Goal: Use online tool/utility

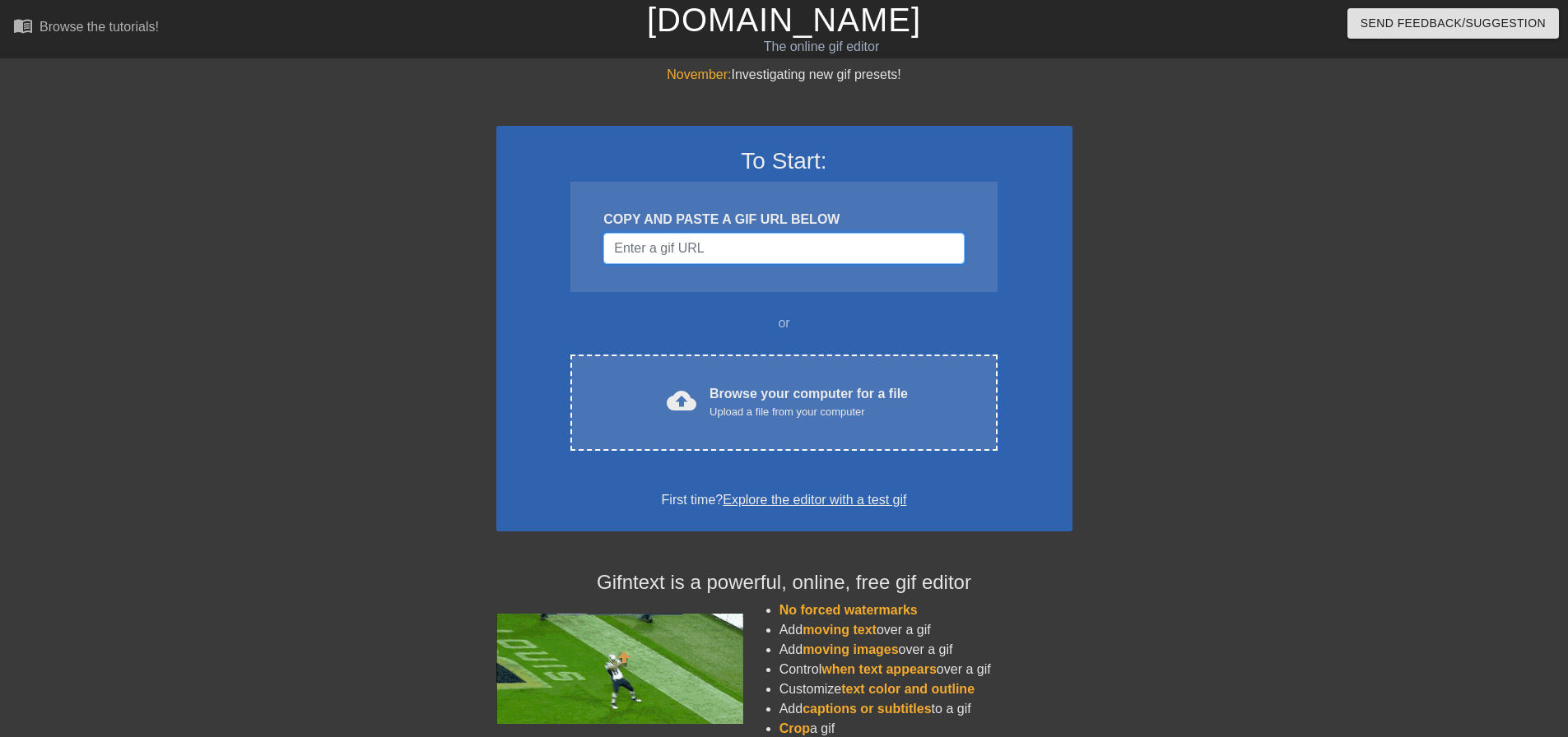
click at [757, 258] on input "Username" at bounding box center [784, 248] width 361 height 31
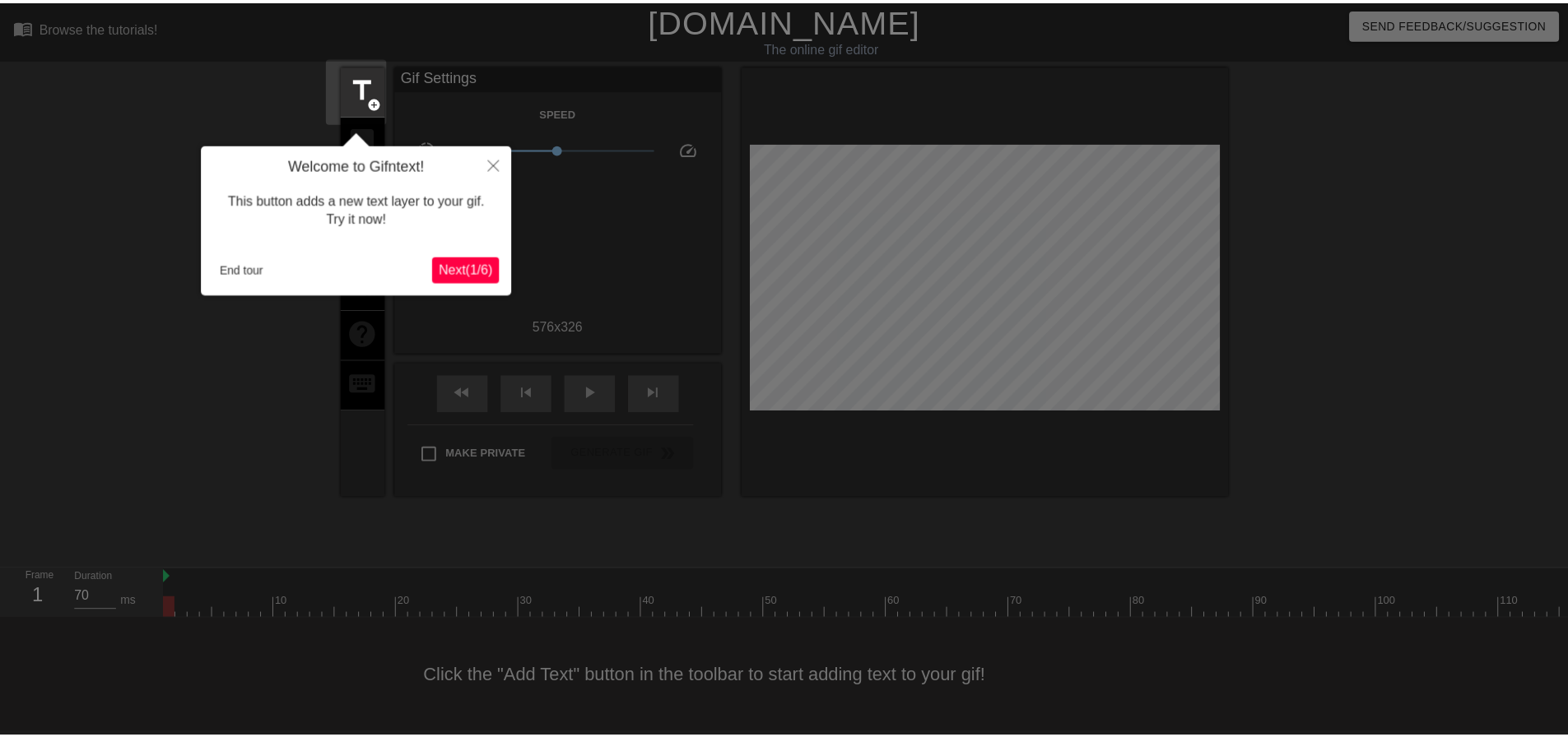
scroll to position [8, 0]
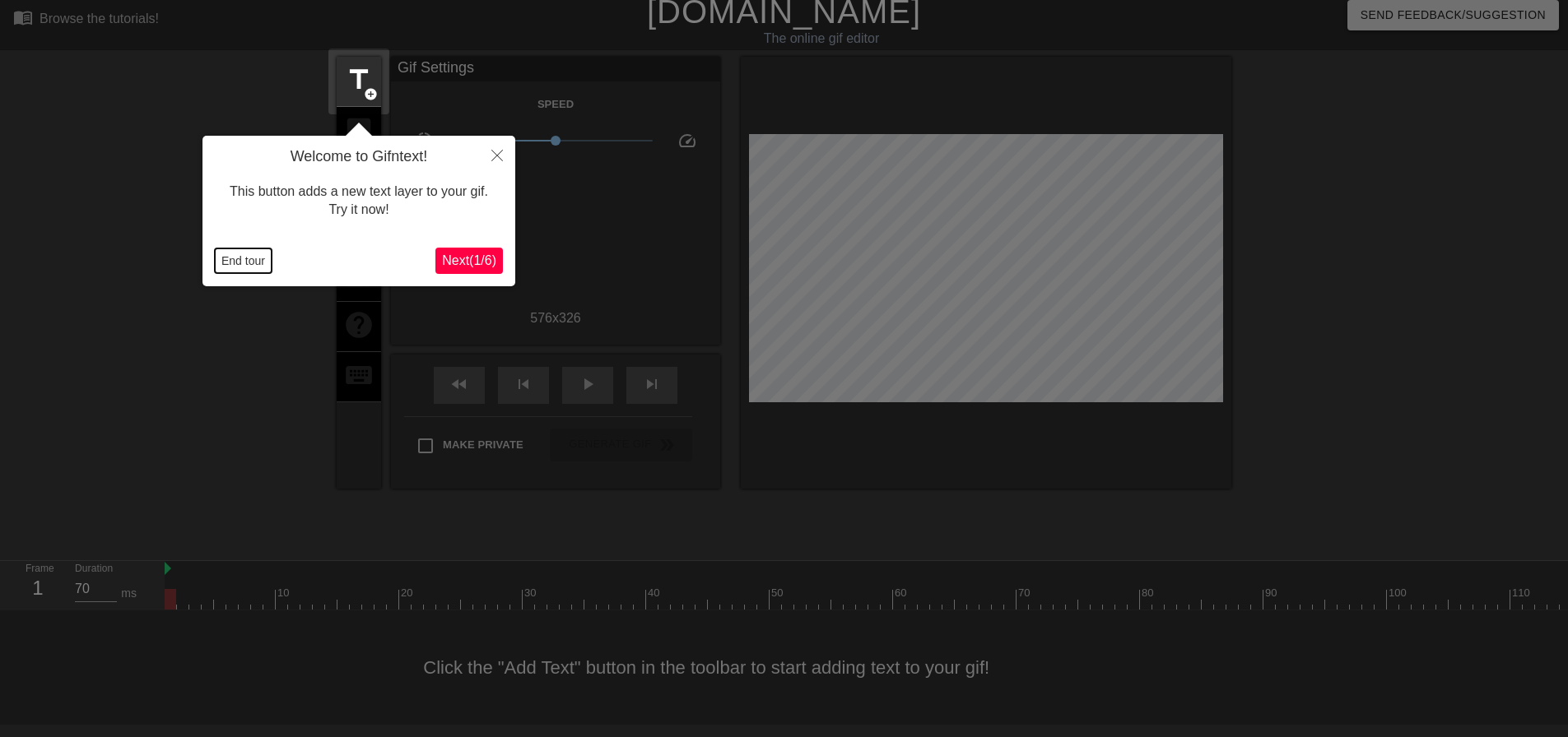
click at [258, 267] on button "End tour" at bounding box center [242, 260] width 57 height 24
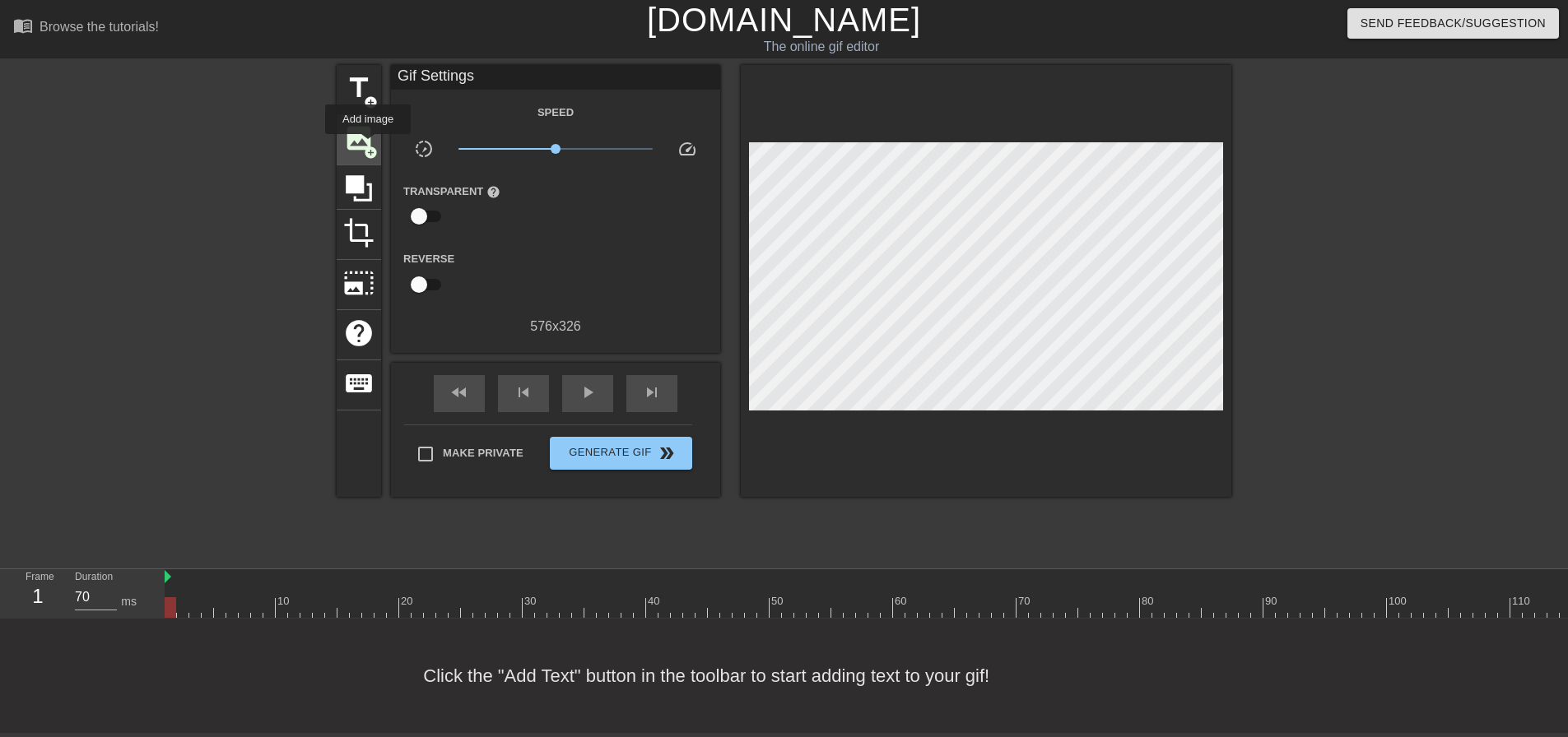
click at [368, 145] on span "add_circle" at bounding box center [370, 152] width 14 height 14
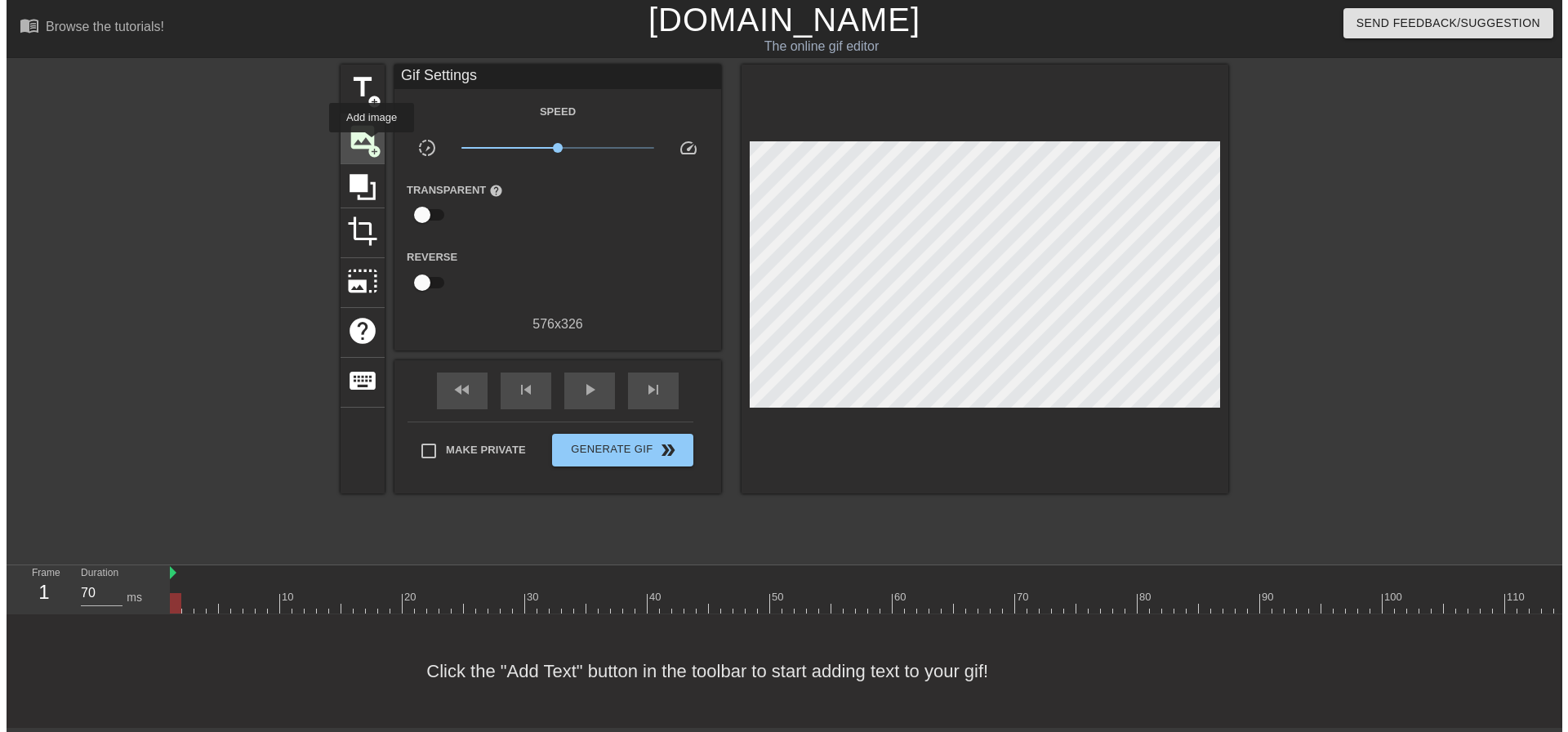
scroll to position [0, 0]
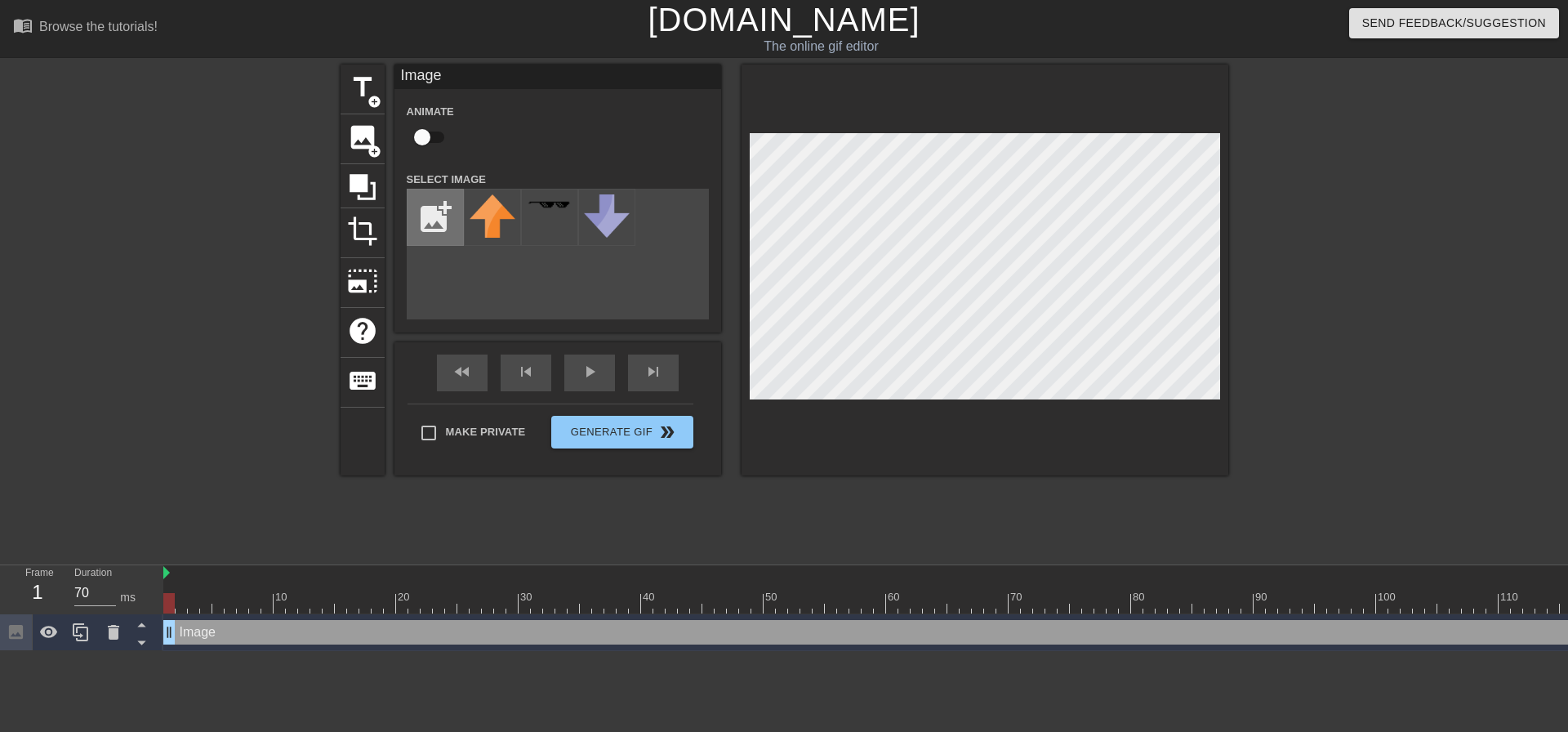
click at [448, 222] on input "file" at bounding box center [435, 218] width 56 height 56
type input "C:\fakepath\birdo no wordso.png"
click at [497, 218] on img at bounding box center [493, 217] width 46 height 44
click at [427, 132] on input "checkbox" at bounding box center [422, 137] width 93 height 31
checkbox input "true"
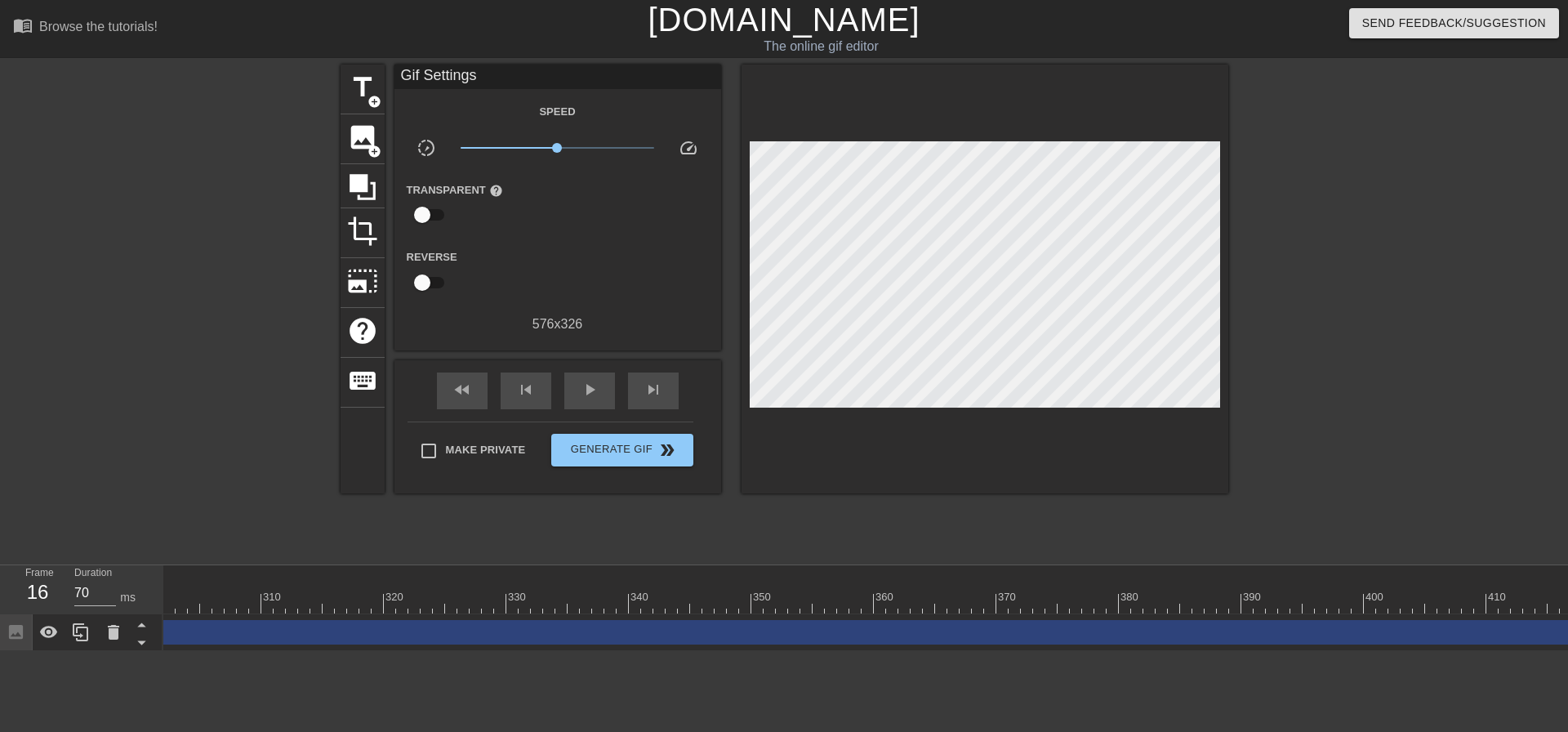
scroll to position [0, 4039]
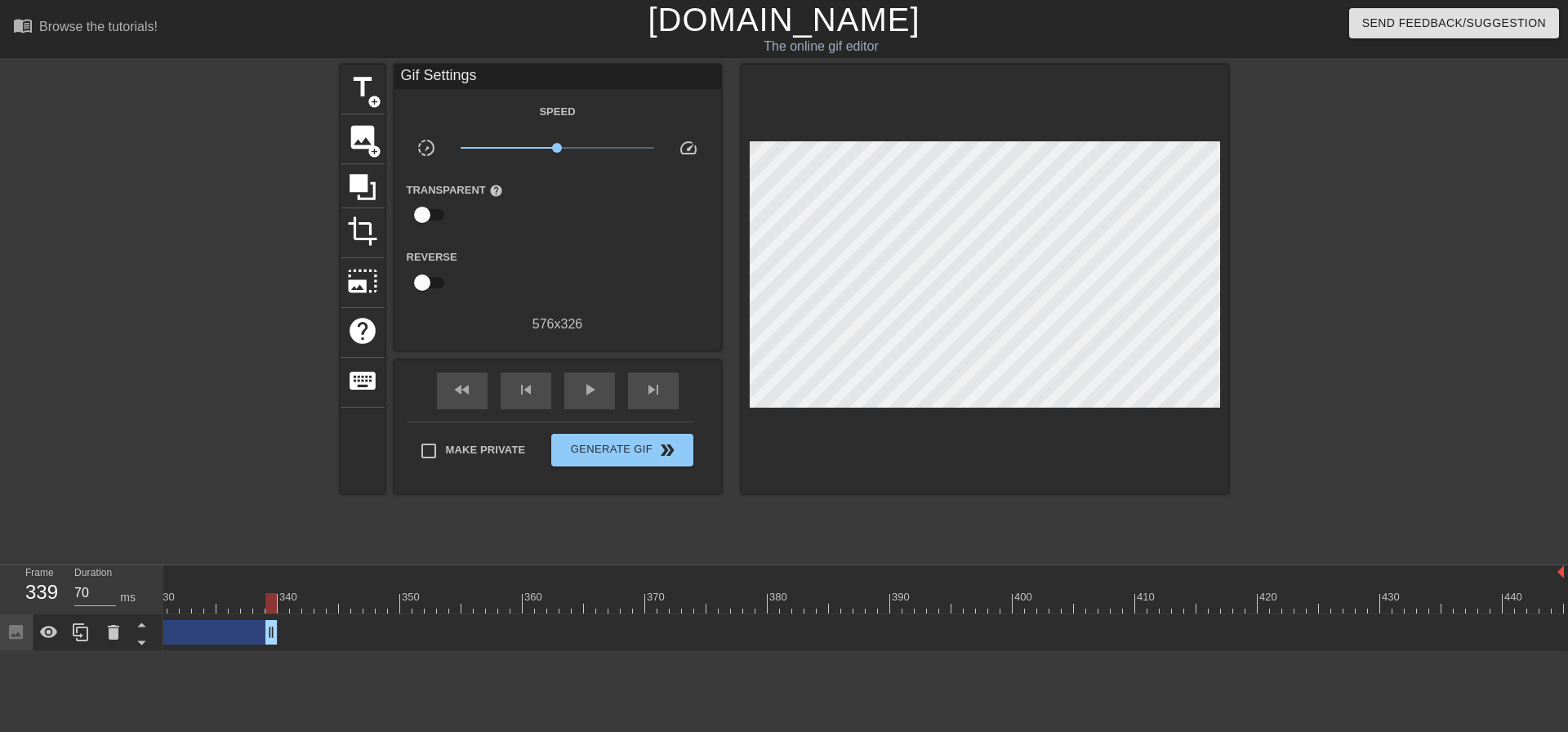
drag, startPoint x: 1555, startPoint y: 634, endPoint x: 204, endPoint y: 641, distance: 1351.0
drag, startPoint x: 1439, startPoint y: 631, endPoint x: 181, endPoint y: 586, distance: 1258.8
click at [180, 586] on div "10 20 30 40 50 60 70 80 90 100 110 120 130 140 150 160" at bounding box center [866, 608] width 1405 height 86
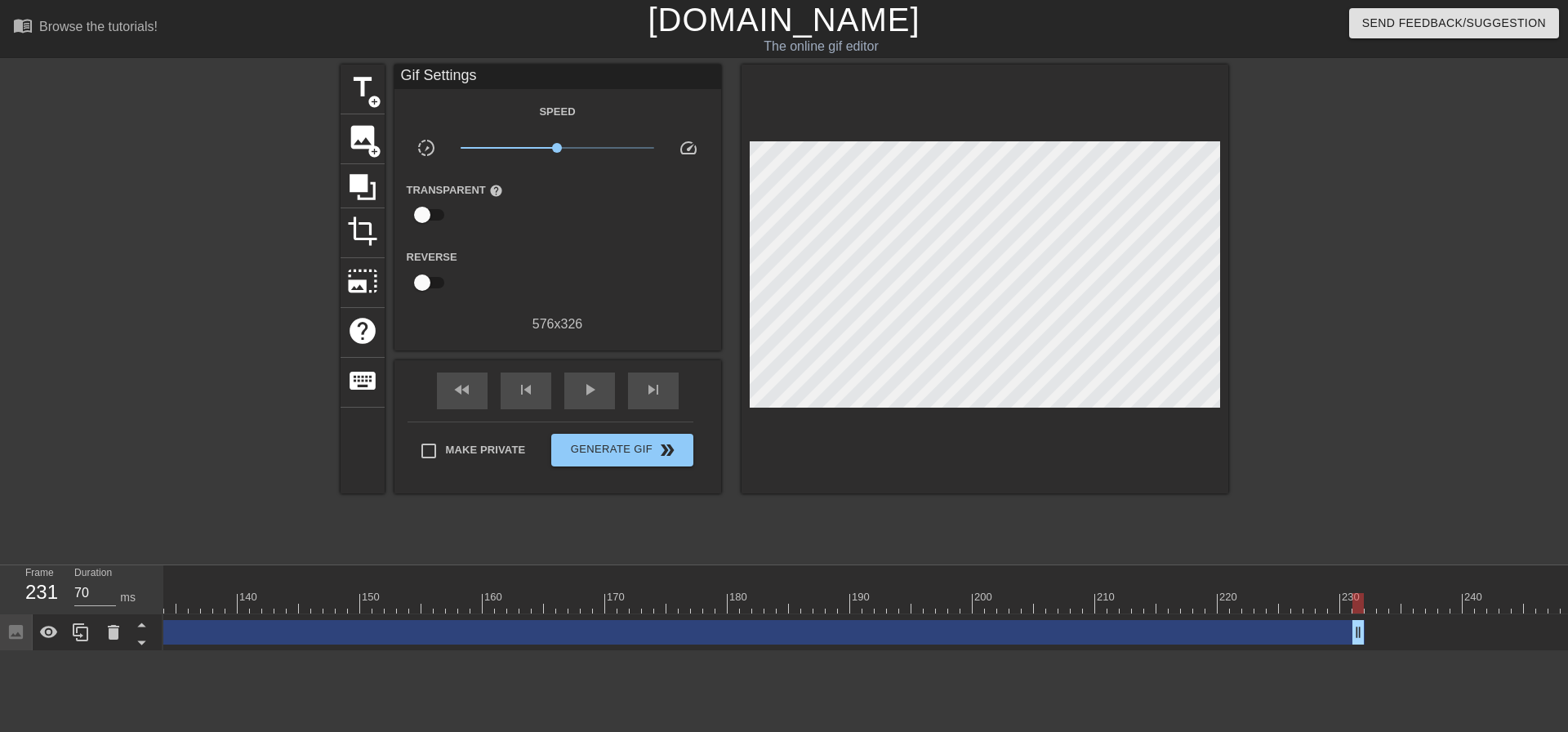
scroll to position [0, 1581]
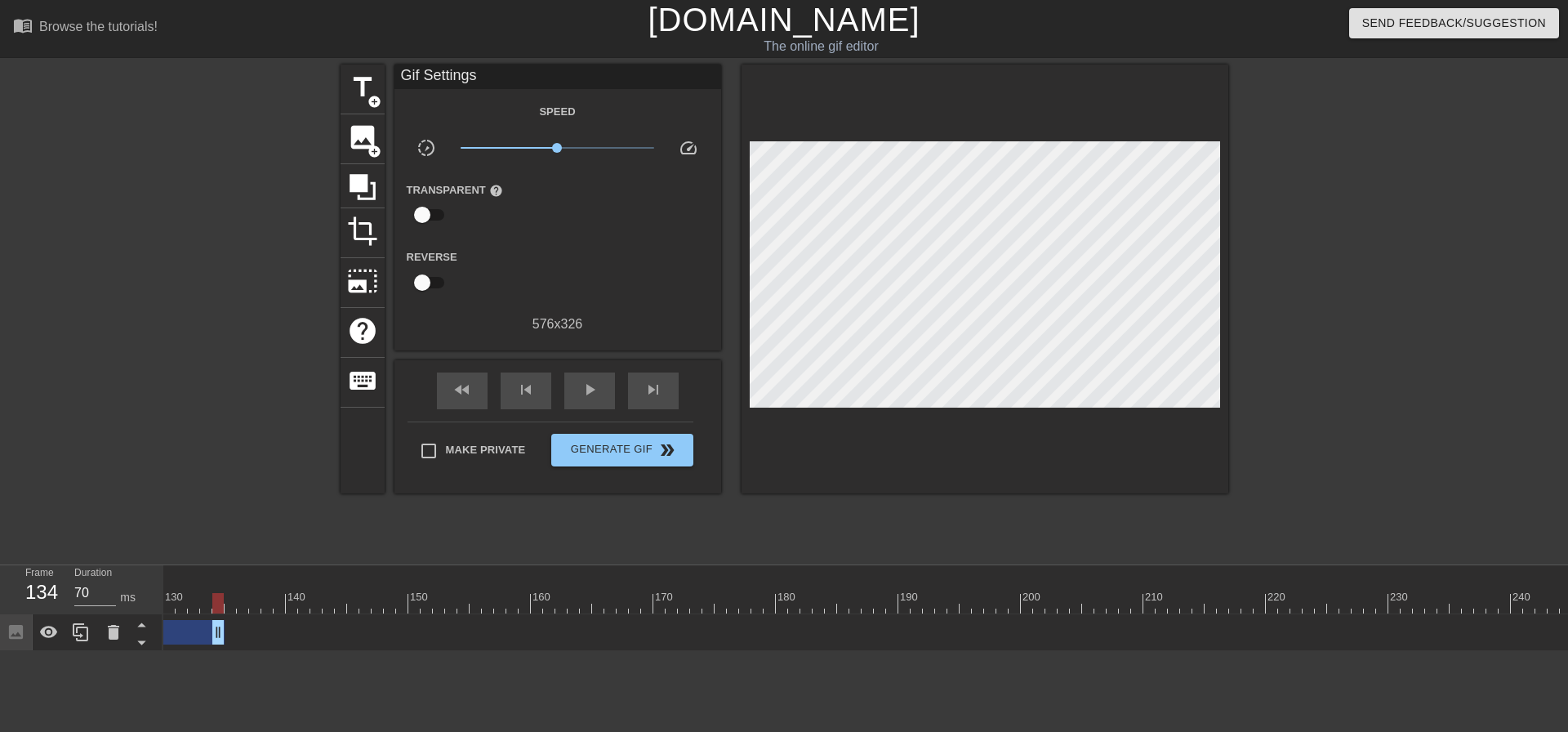
drag, startPoint x: 1408, startPoint y: 632, endPoint x: 175, endPoint y: 650, distance: 1233.1
click at [175, 650] on div "Image drag_handle drag_handle lens lens lens lens lens lens lens lens lens lens…" at bounding box center [1302, 633] width 5439 height 37
drag, startPoint x: 1401, startPoint y: 634, endPoint x: 167, endPoint y: 639, distance: 1234.0
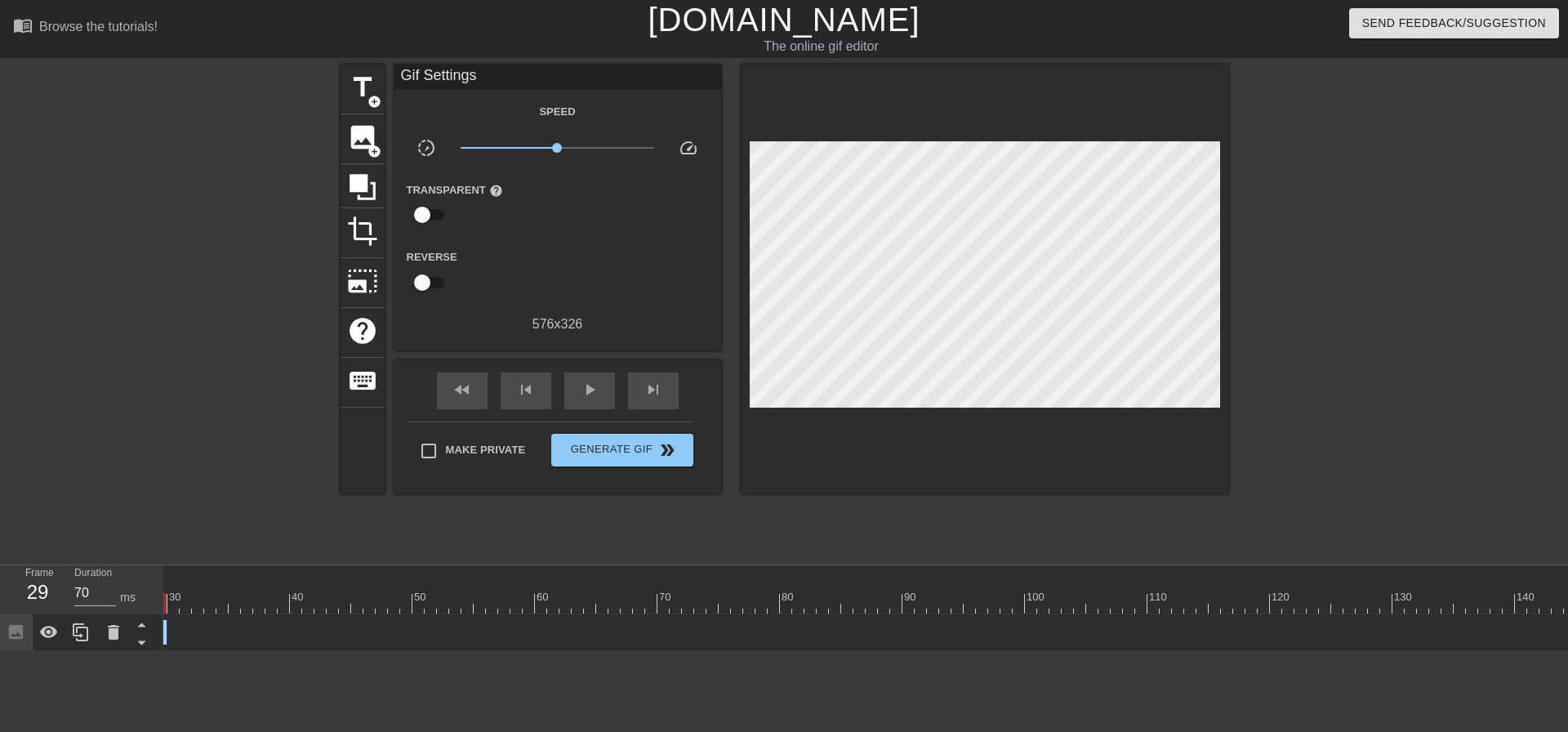
scroll to position [0, 0]
drag, startPoint x: 515, startPoint y: 633, endPoint x: 347, endPoint y: 615, distance: 169.0
click at [465, 391] on span "fast_rewind" at bounding box center [462, 390] width 19 height 19
click at [586, 382] on span "play_arrow" at bounding box center [589, 390] width 19 height 19
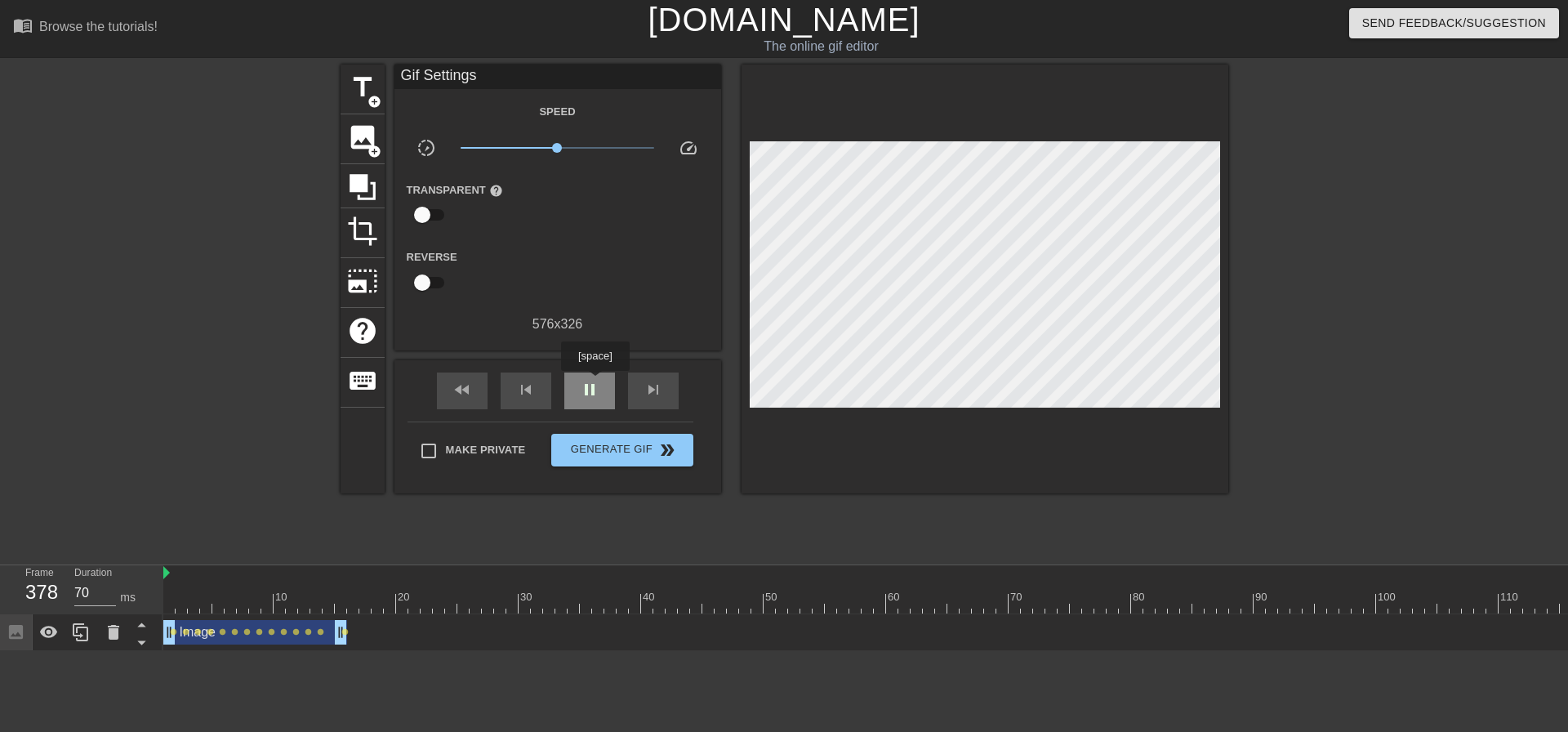
click at [595, 382] on span "pause" at bounding box center [589, 390] width 19 height 19
click at [650, 389] on span "skip_next" at bounding box center [654, 390] width 19 height 19
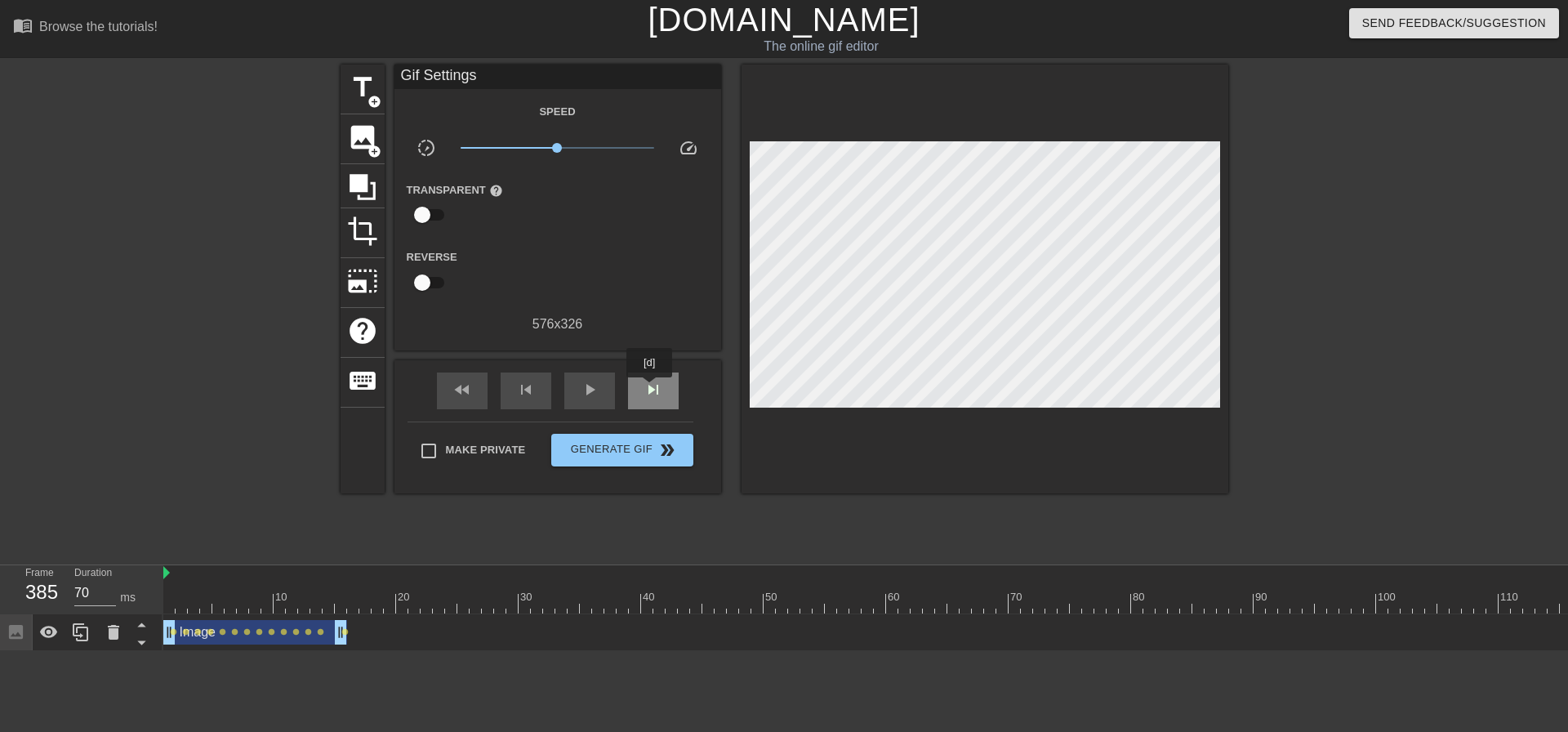
click at [650, 389] on span "skip_next" at bounding box center [654, 390] width 19 height 19
click at [650, 390] on span "skip_next" at bounding box center [654, 390] width 19 height 19
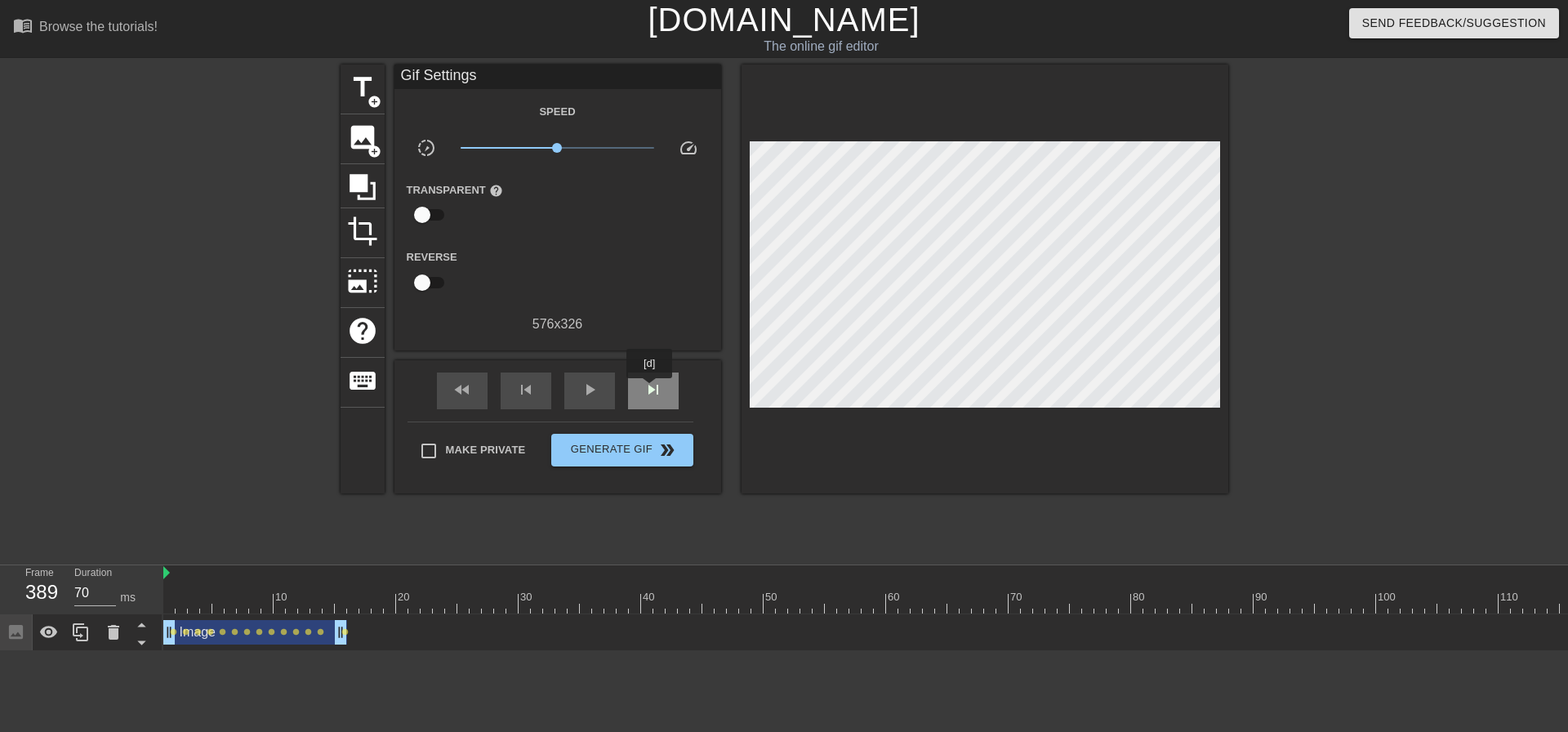
type input "140"
click at [368, 139] on span "image" at bounding box center [363, 137] width 31 height 31
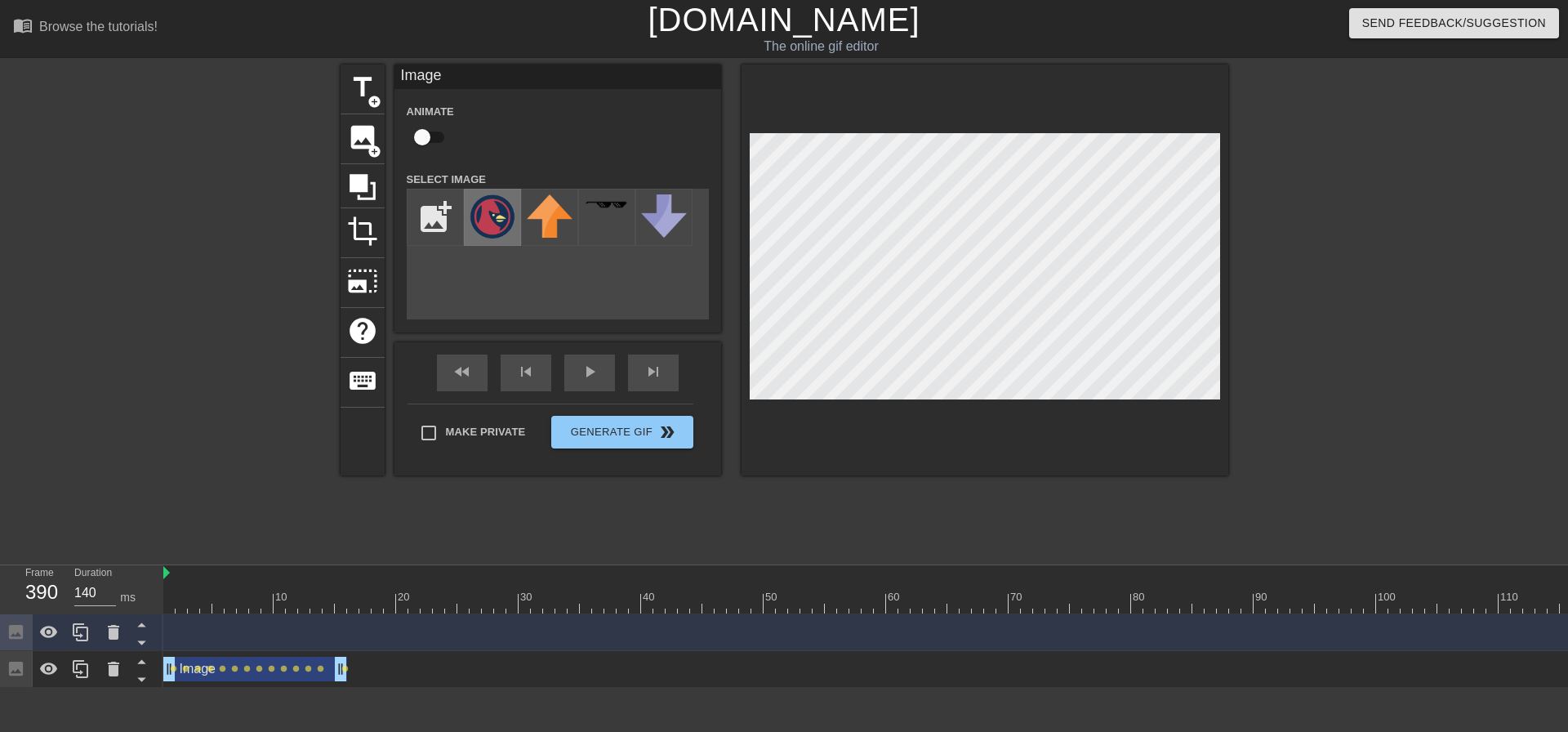
click at [494, 212] on img at bounding box center [493, 217] width 46 height 44
click at [440, 136] on input "checkbox" at bounding box center [422, 137] width 93 height 31
checkbox input "true"
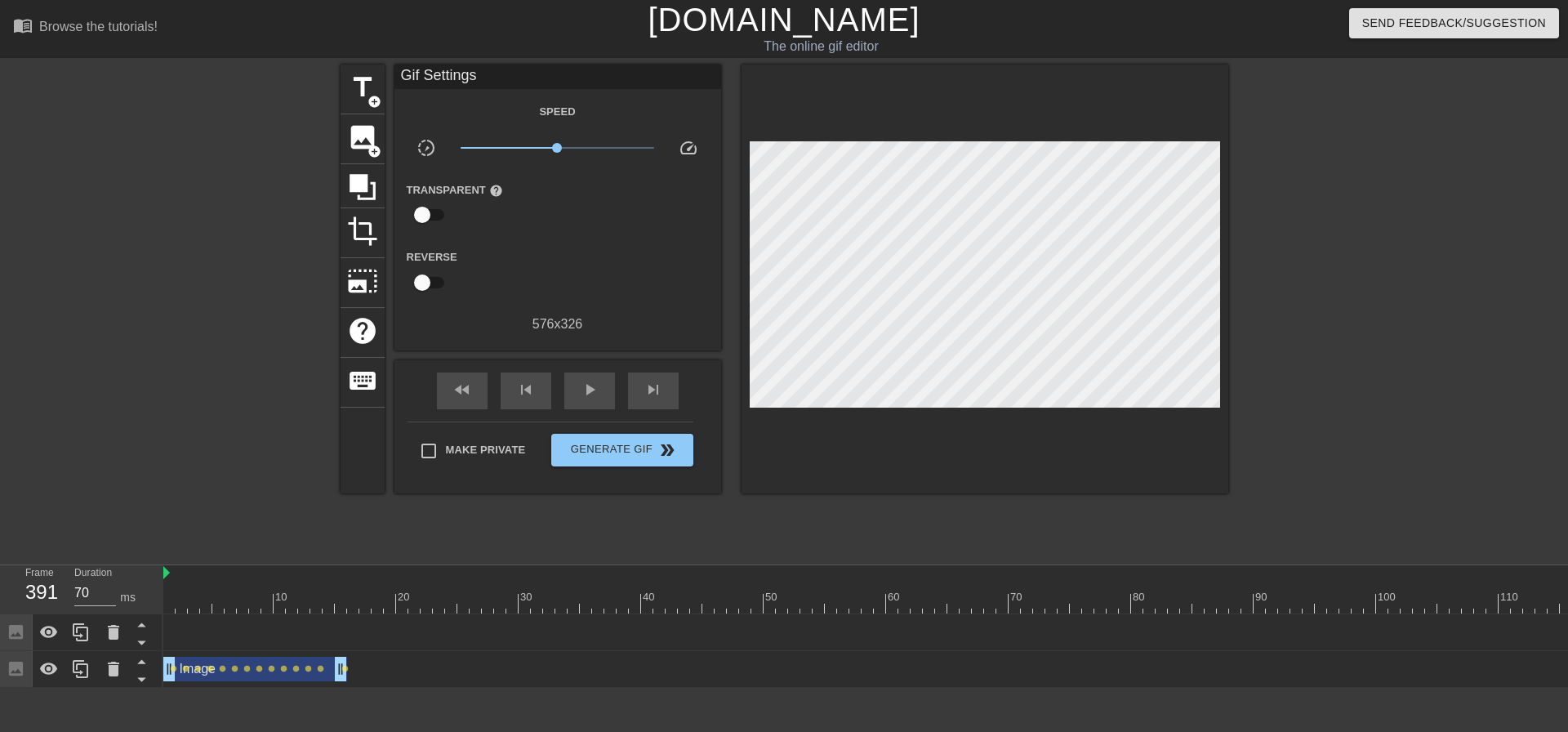
click at [952, 401] on div at bounding box center [985, 278] width 487 height 429
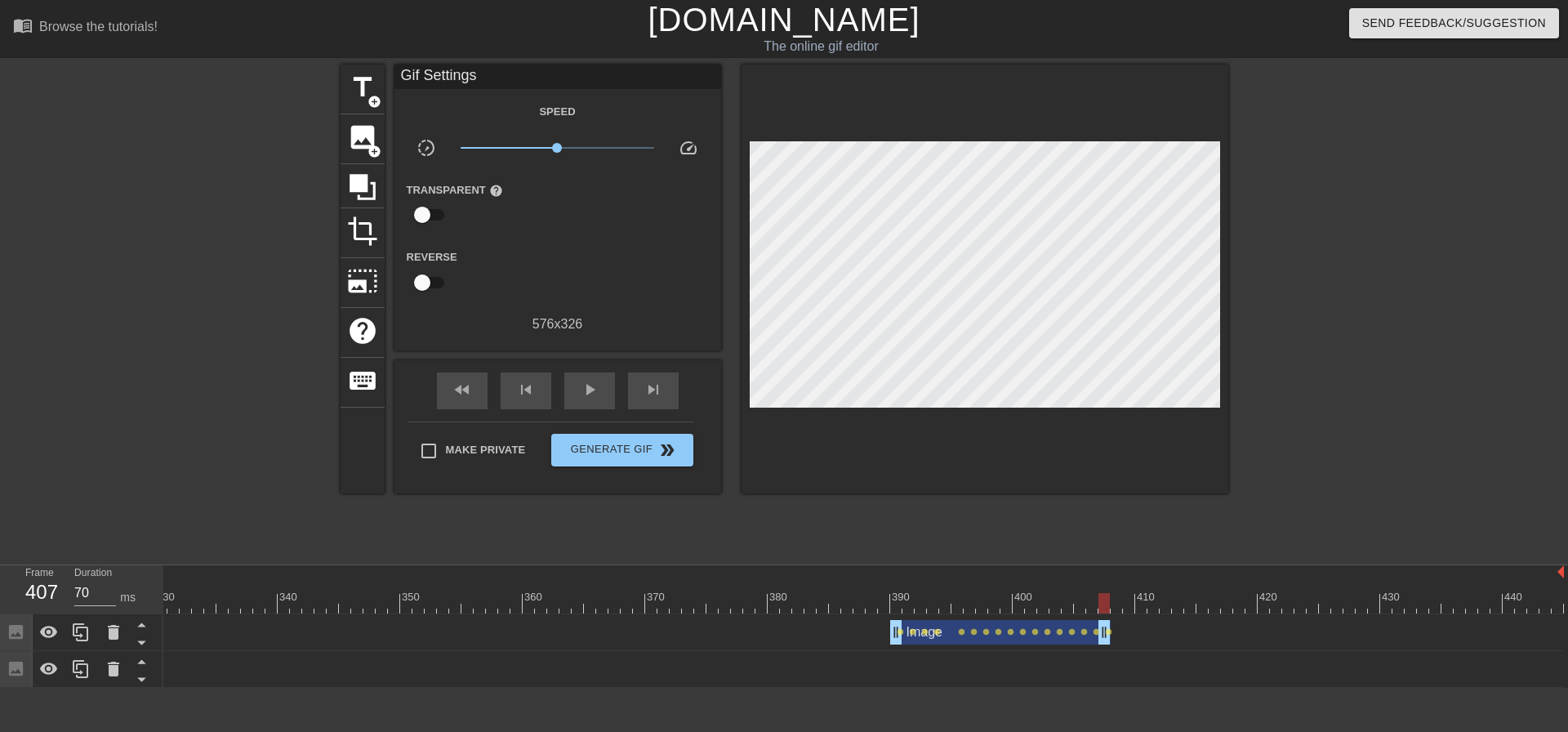
drag, startPoint x: 1555, startPoint y: 633, endPoint x: 1107, endPoint y: 617, distance: 448.3
click at [824, 584] on div at bounding box center [823, 591] width 13 height 20
click at [582, 392] on span "play_arrow" at bounding box center [589, 390] width 19 height 19
click at [582, 392] on span "pause" at bounding box center [589, 390] width 19 height 19
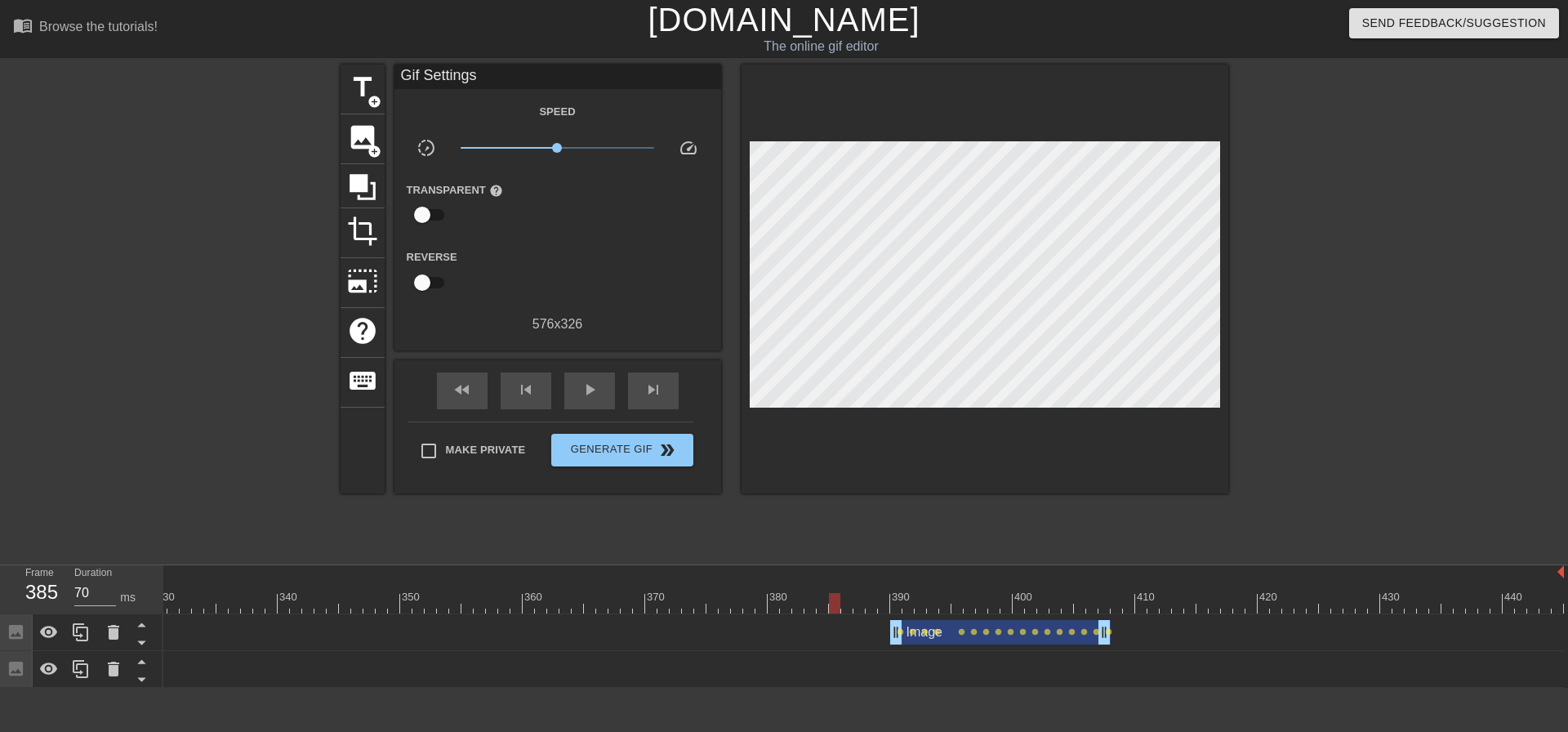
click at [838, 583] on div at bounding box center [835, 591] width 13 height 20
click at [587, 397] on span "play_arrow" at bounding box center [589, 390] width 19 height 19
click at [587, 397] on span "pause" at bounding box center [589, 390] width 19 height 19
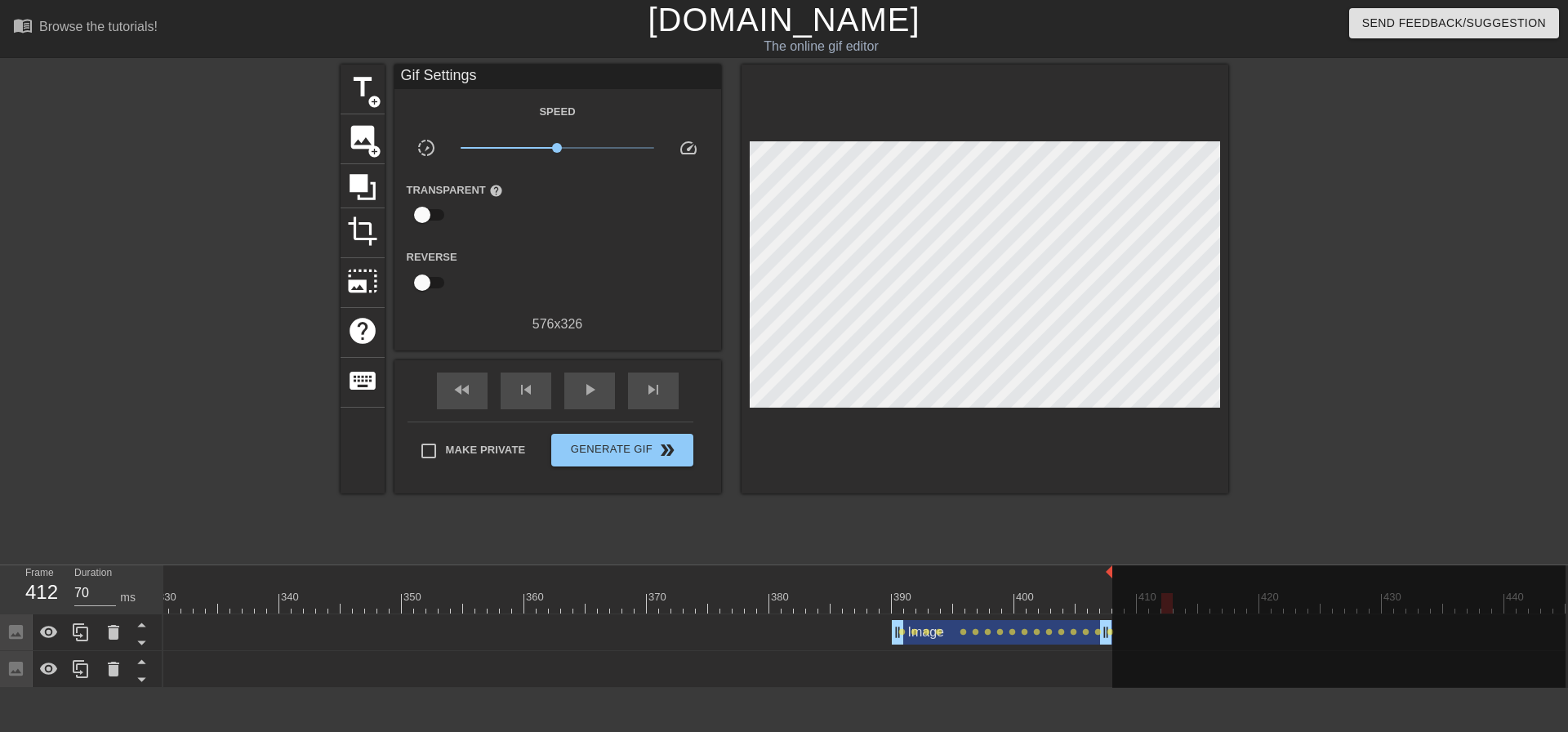
drag, startPoint x: 1561, startPoint y: 573, endPoint x: 1103, endPoint y: 571, distance: 458.0
click at [880, 588] on div at bounding box center [886, 591] width 13 height 20
click at [591, 394] on span "play_arrow" at bounding box center [589, 390] width 19 height 19
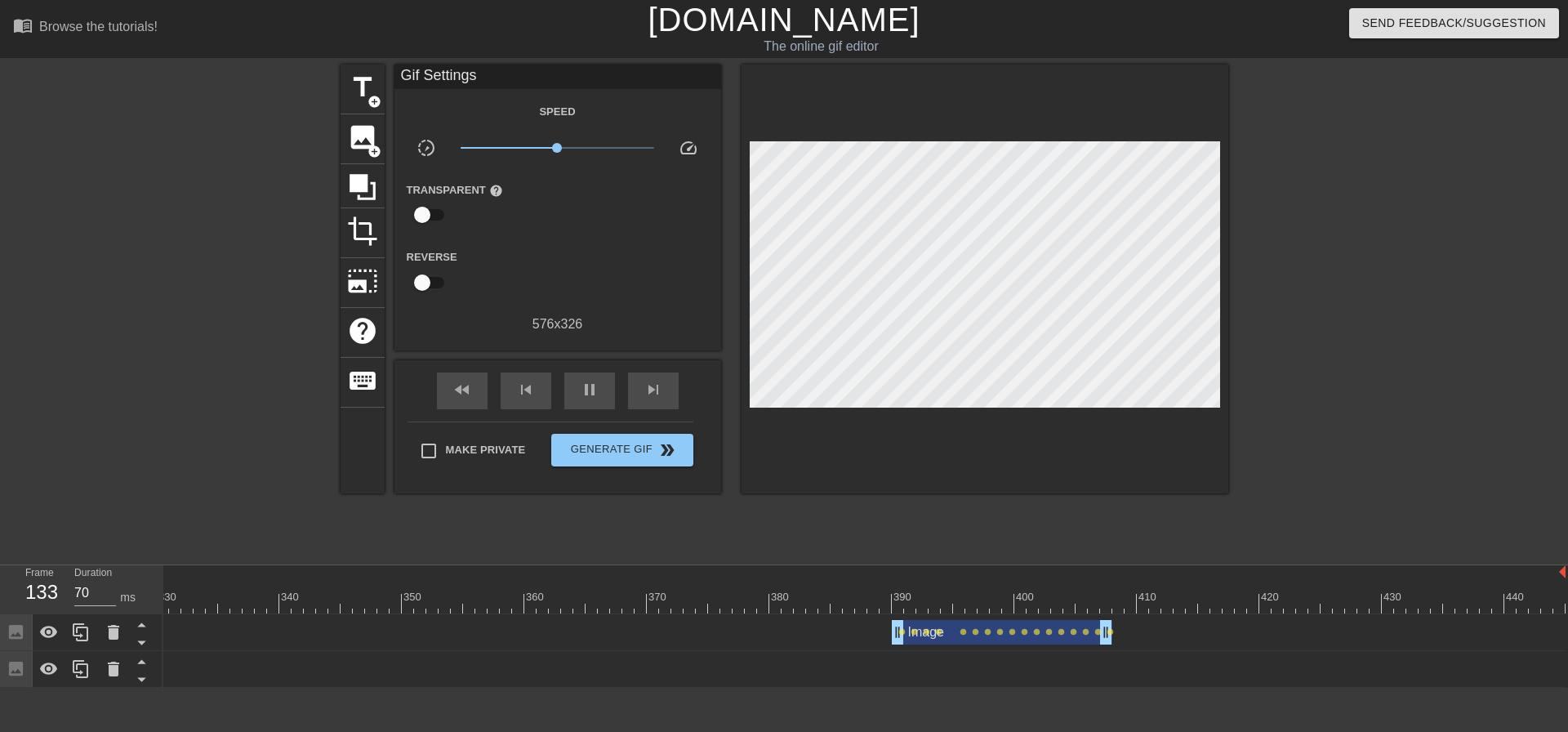
drag, startPoint x: 1112, startPoint y: 569, endPoint x: 1567, endPoint y: 583, distance: 455.2
click at [1555, 583] on div "10 20 30 40 50 60 70 80 90 100 110 120 130 140 150 160" at bounding box center [866, 626] width 1405 height 122
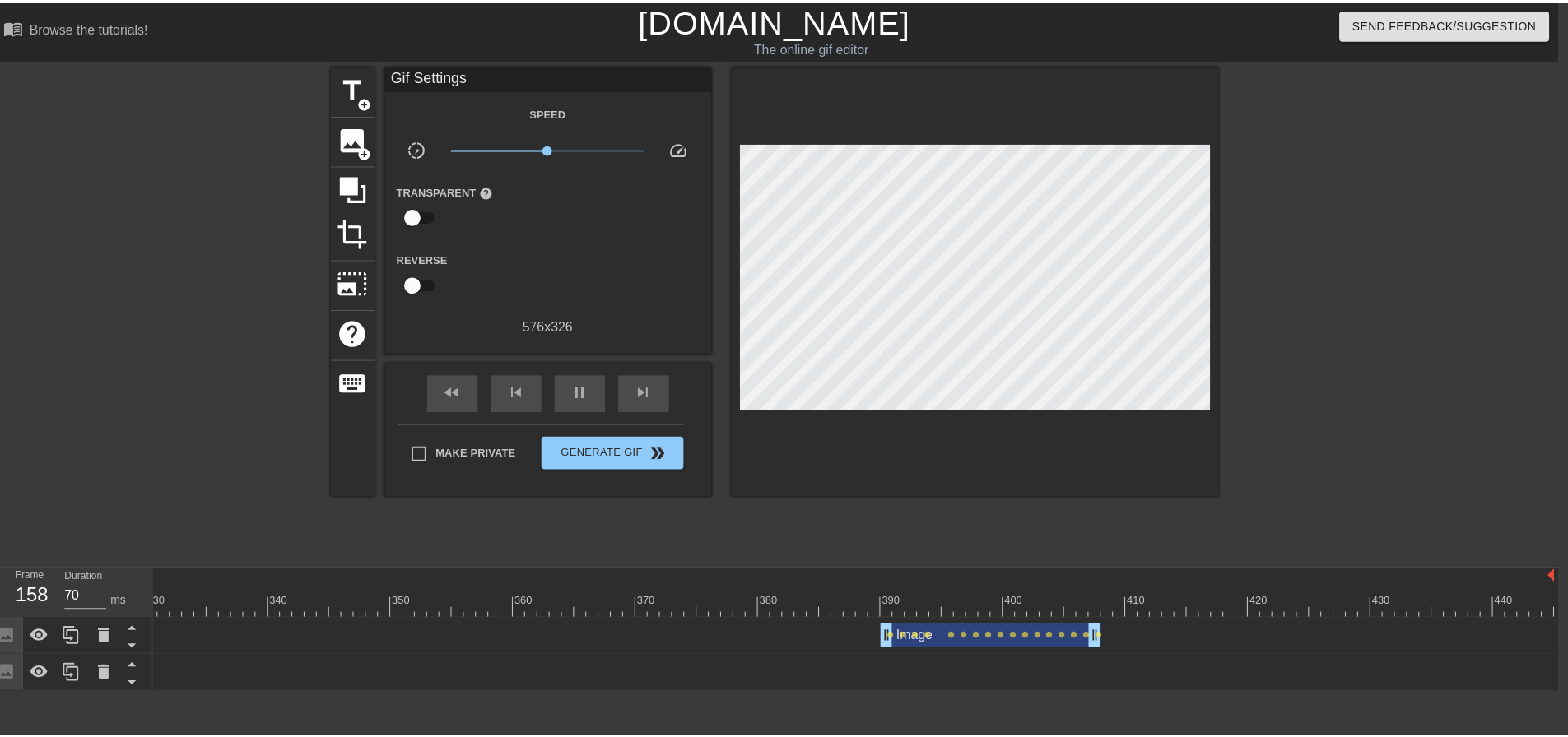
scroll to position [0, 13]
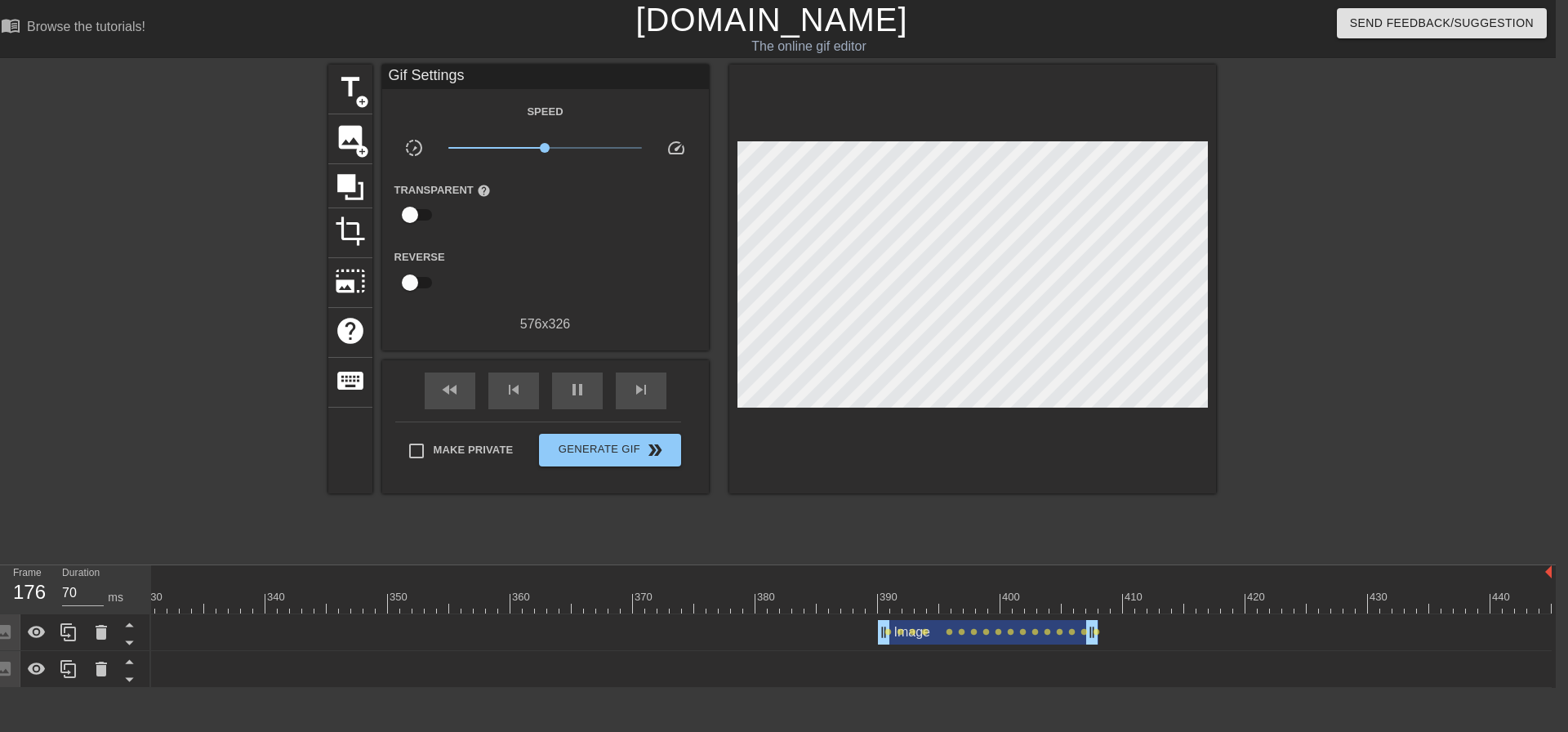
drag, startPoint x: 1554, startPoint y: 569, endPoint x: 1566, endPoint y: 569, distance: 12.0
click at [1555, 569] on html "menu_book Browse the tutorials! [DOMAIN_NAME] The online gif editor Send Feedba…" at bounding box center [771, 344] width 1568 height 688
drag, startPoint x: 1150, startPoint y: 639, endPoint x: 1566, endPoint y: 639, distance: 416.0
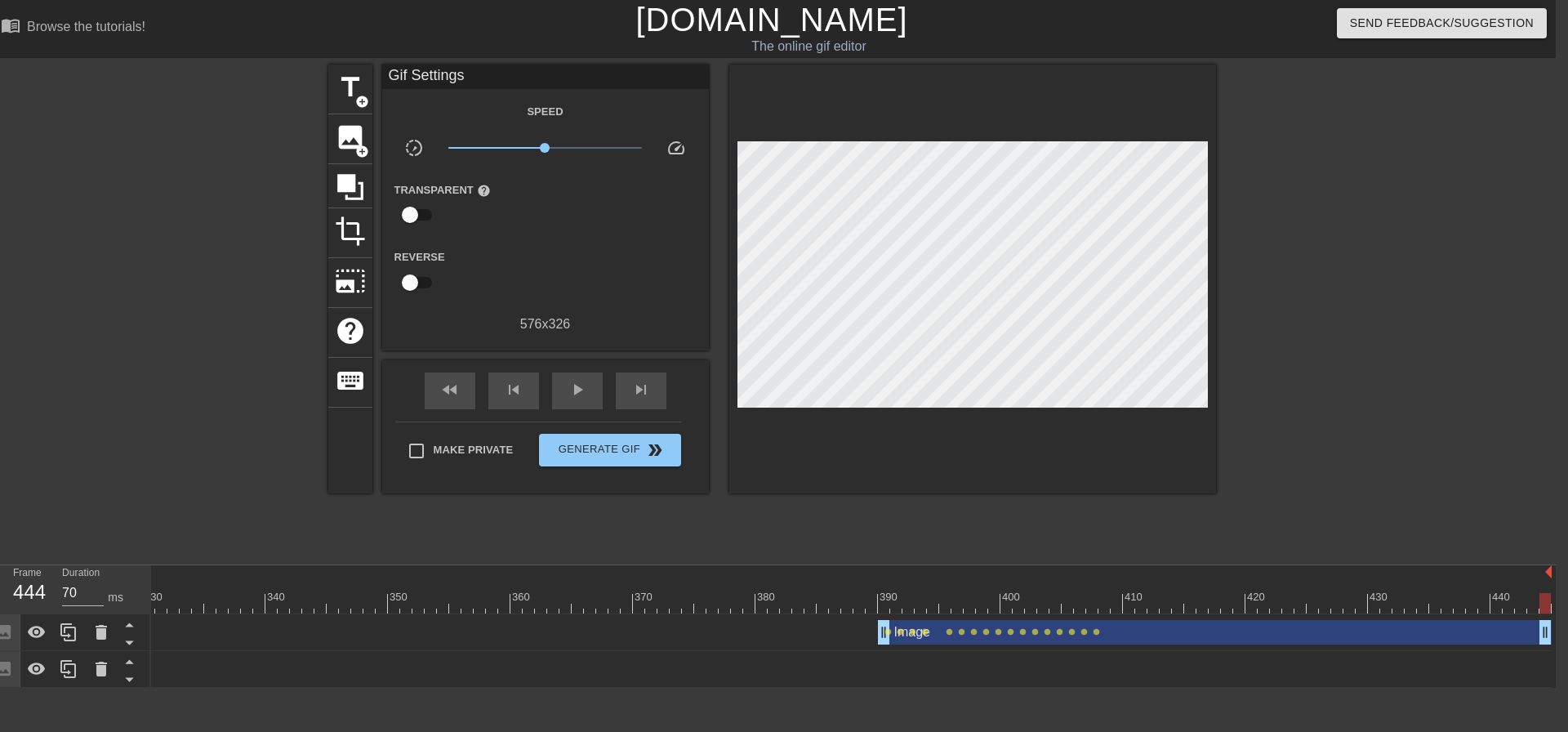
click at [1555, 639] on html "menu_book Browse the tutorials! [DOMAIN_NAME] The online gif editor Send Feedba…" at bounding box center [771, 344] width 1568 height 688
click at [979, 401] on div at bounding box center [973, 278] width 487 height 429
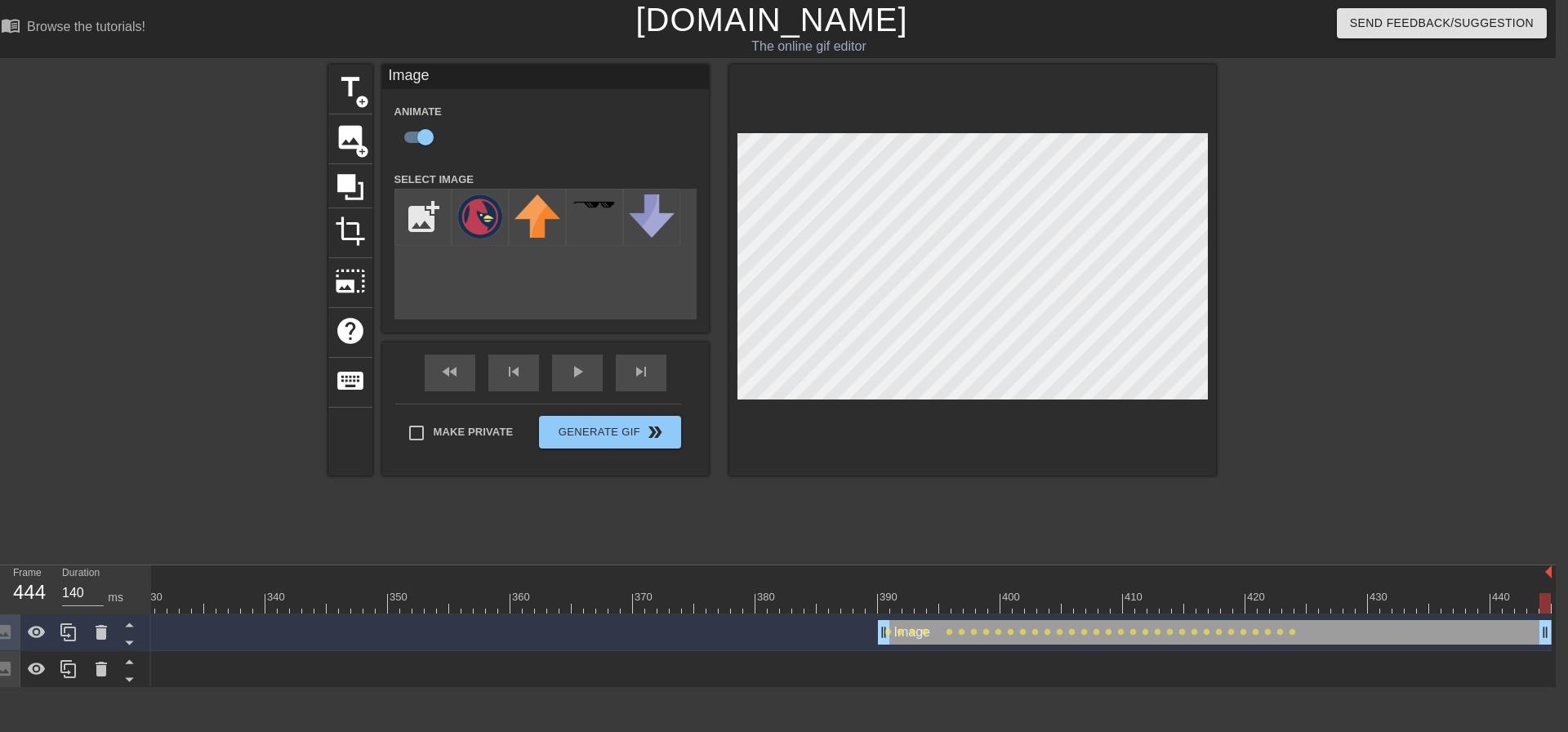
type input "70"
drag, startPoint x: 1545, startPoint y: 627, endPoint x: 1293, endPoint y: 621, distance: 252.1
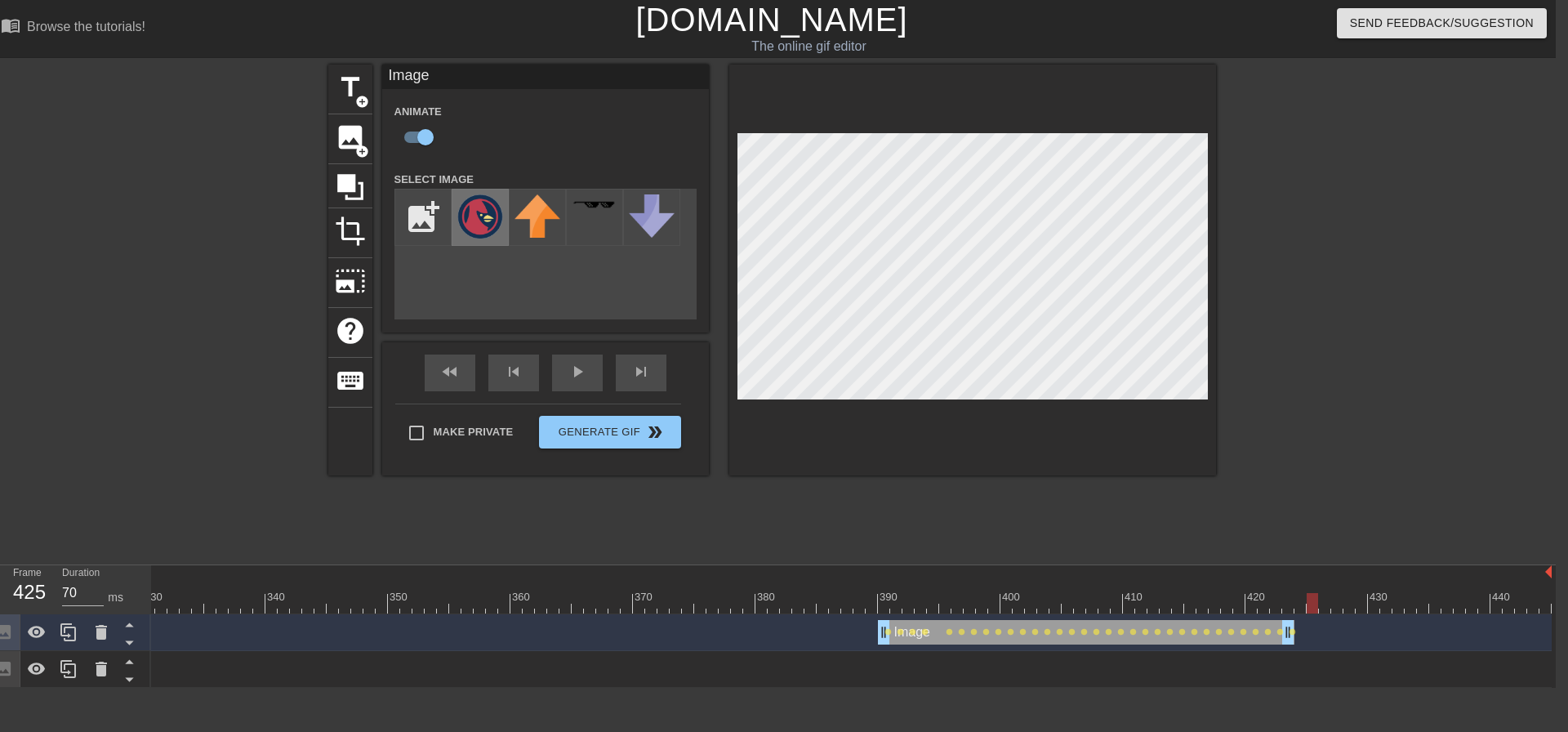
click at [494, 220] on img at bounding box center [480, 217] width 46 height 44
click at [418, 213] on input "file" at bounding box center [424, 218] width 56 height 56
click at [355, 145] on span "add_circle" at bounding box center [362, 151] width 13 height 13
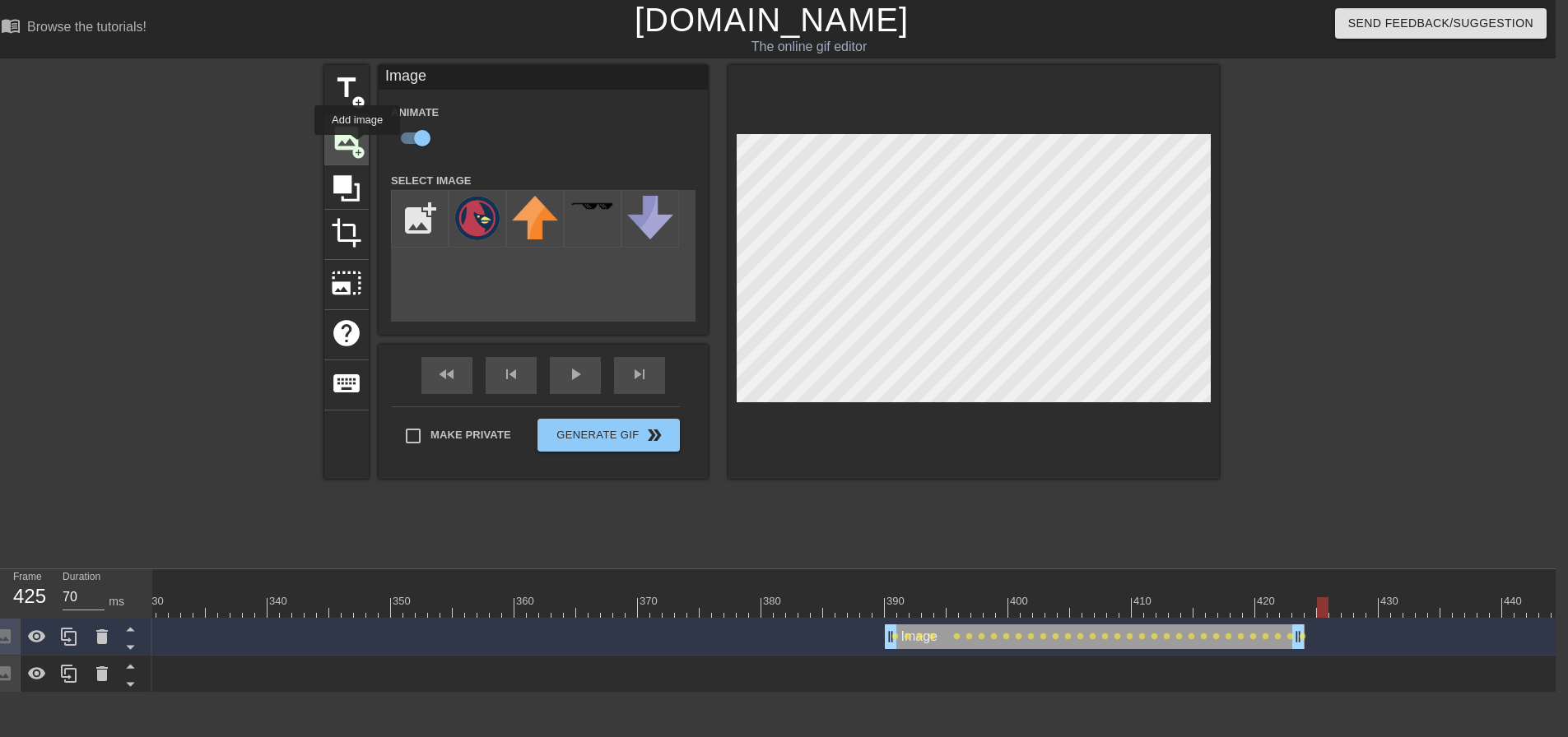
checkbox input "false"
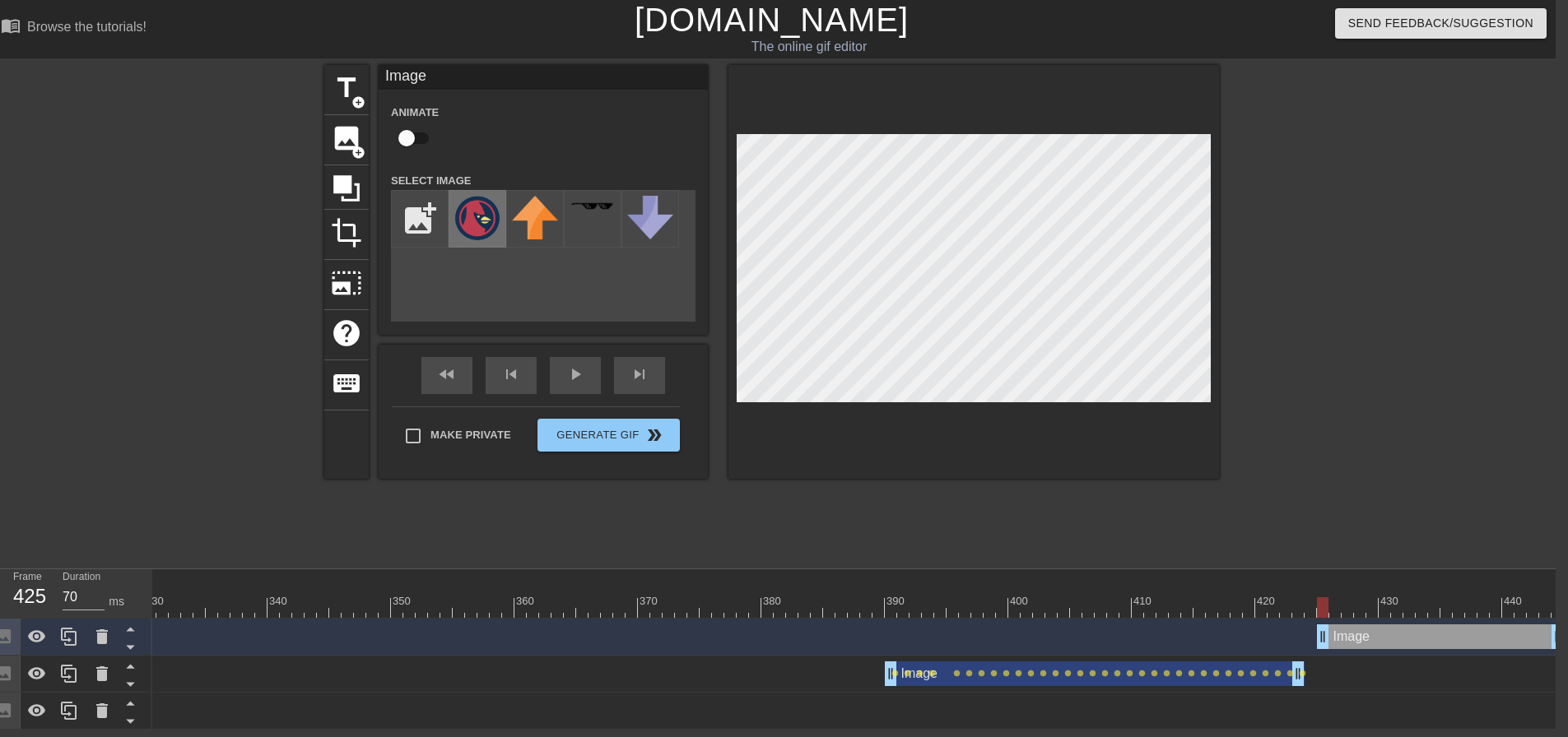
click at [464, 209] on img at bounding box center [477, 218] width 47 height 45
drag, startPoint x: 408, startPoint y: 128, endPoint x: 419, endPoint y: 135, distance: 13.0
click at [407, 128] on input "checkbox" at bounding box center [406, 138] width 94 height 31
checkbox input "true"
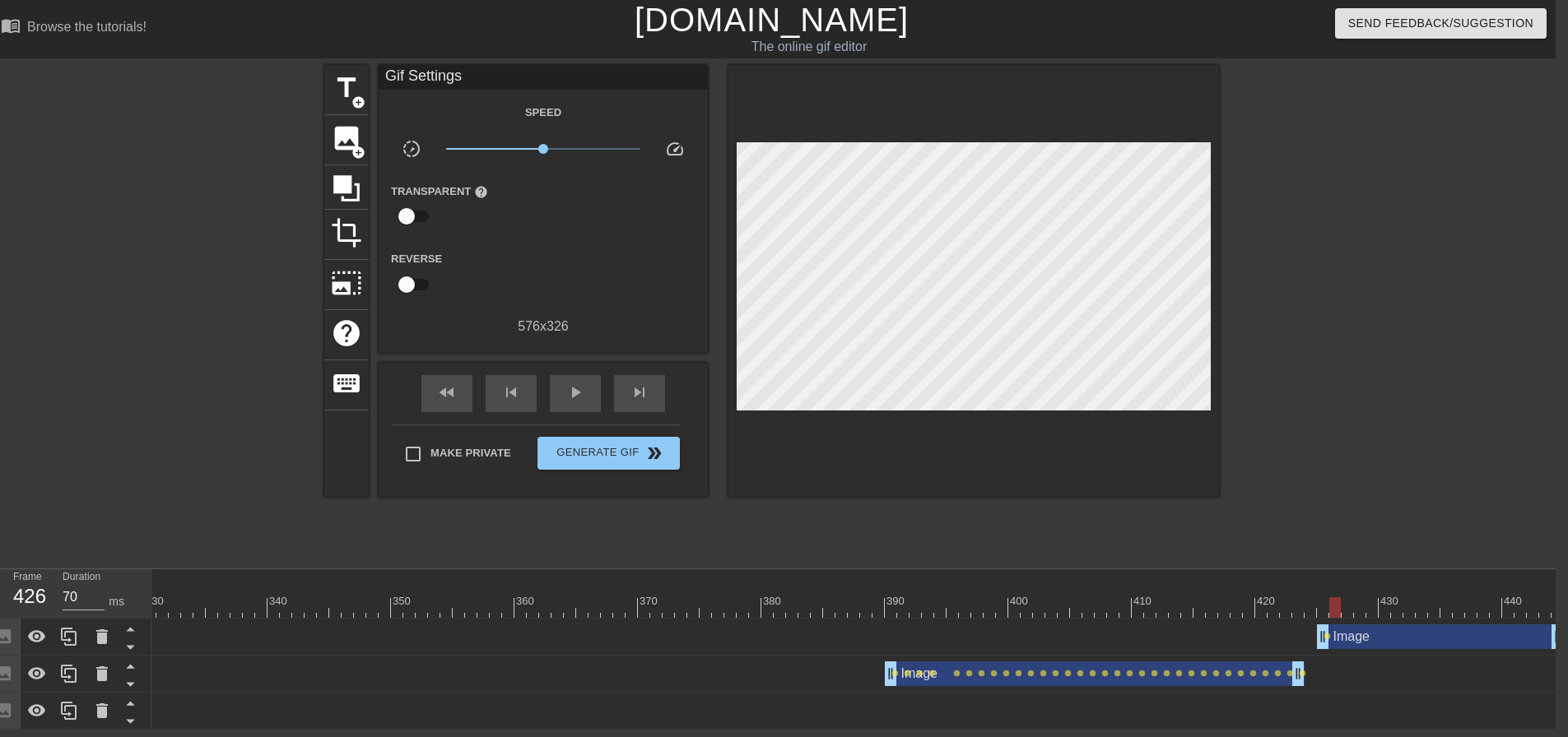
click at [965, 408] on div at bounding box center [974, 280] width 491 height 432
click at [1005, 405] on div at bounding box center [974, 280] width 491 height 432
drag, startPoint x: 1005, startPoint y: 405, endPoint x: 982, endPoint y: 412, distance: 24.0
click at [969, 406] on div at bounding box center [974, 280] width 491 height 432
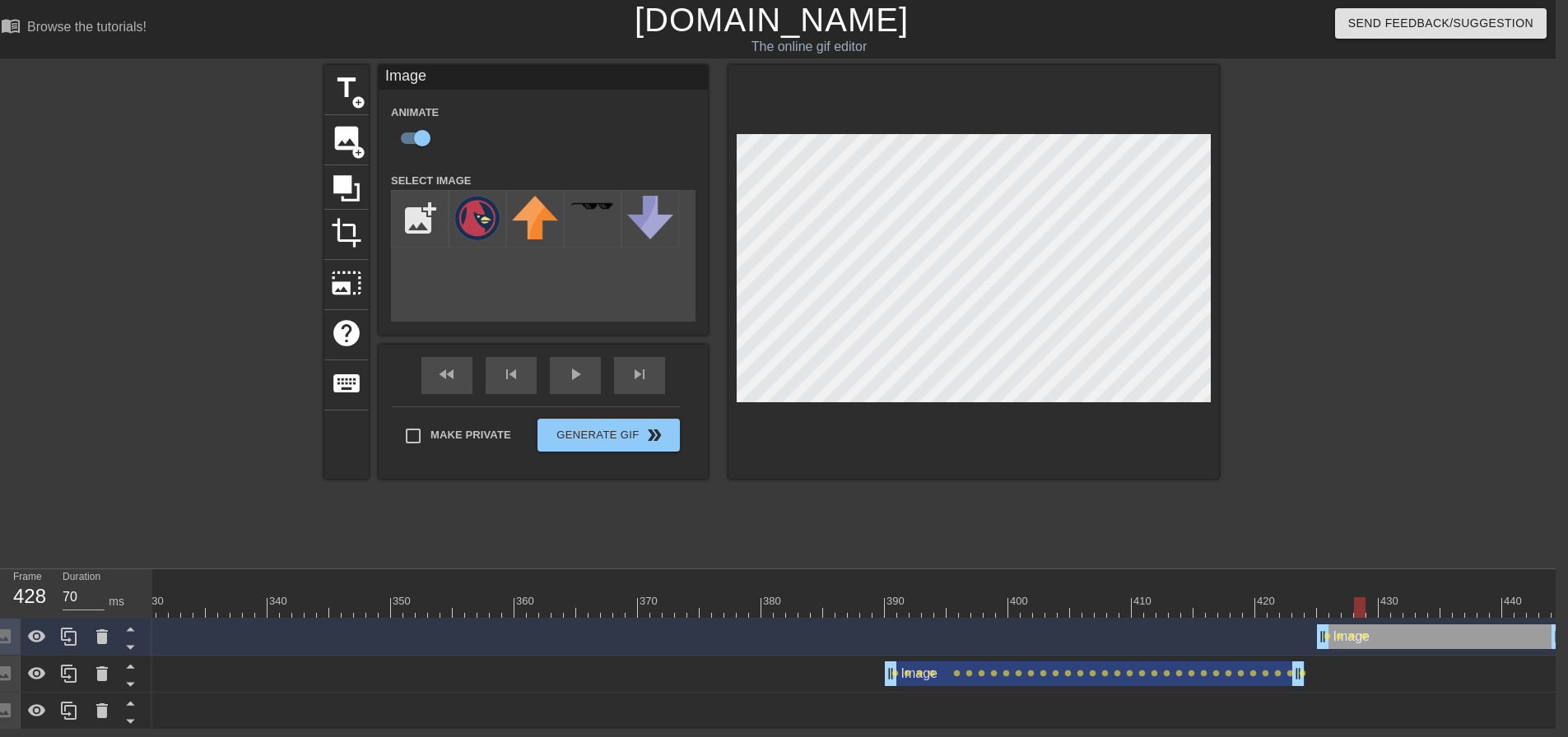
click at [1077, 407] on div at bounding box center [974, 272] width 491 height 414
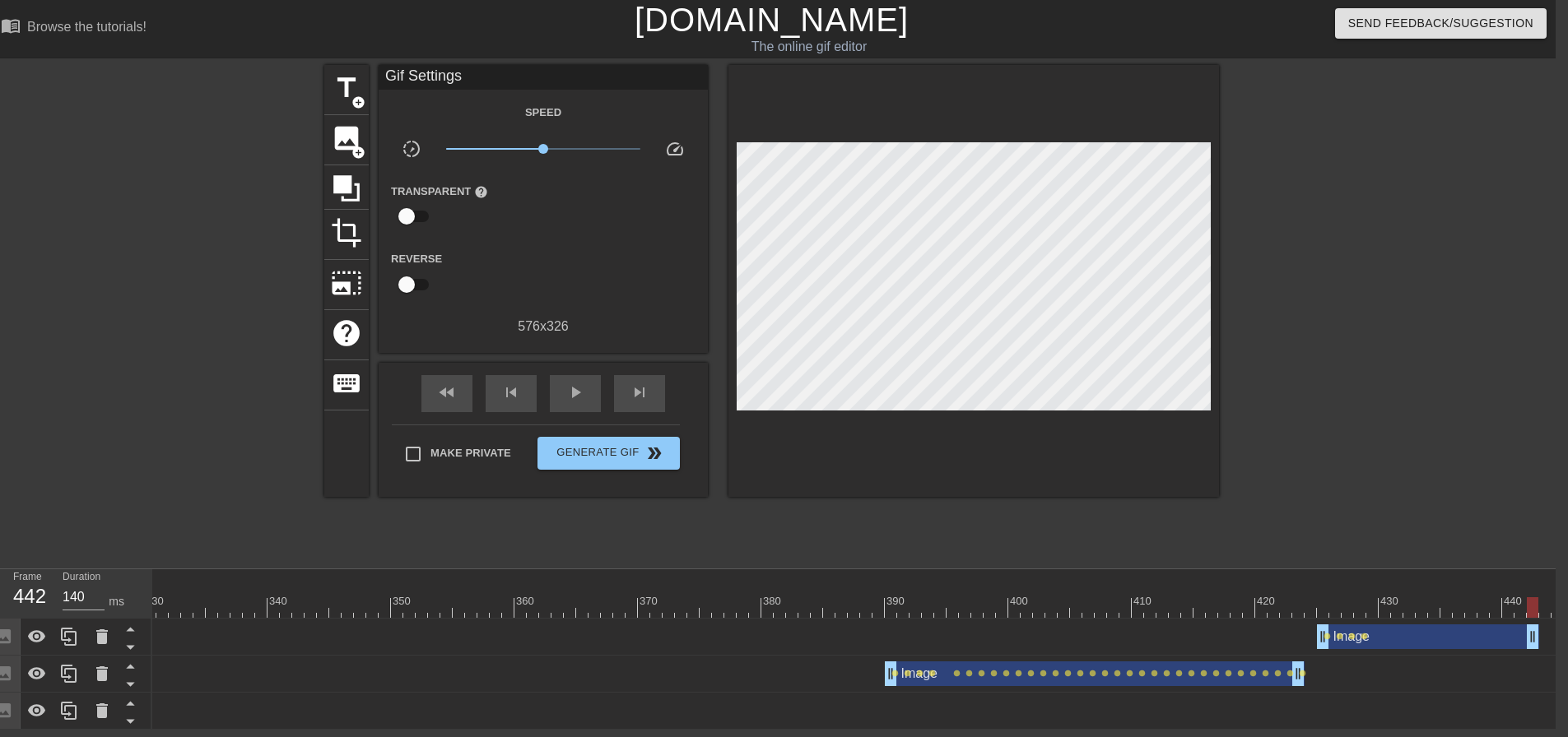
type input "70"
drag, startPoint x: 1556, startPoint y: 643, endPoint x: 1363, endPoint y: 611, distance: 195.6
click at [1363, 611] on div "10 20 30 40 50 60 70 80 90 100 110 120 130 140 150 160" at bounding box center [853, 649] width 1403 height 160
click at [350, 148] on span "image" at bounding box center [346, 138] width 31 height 31
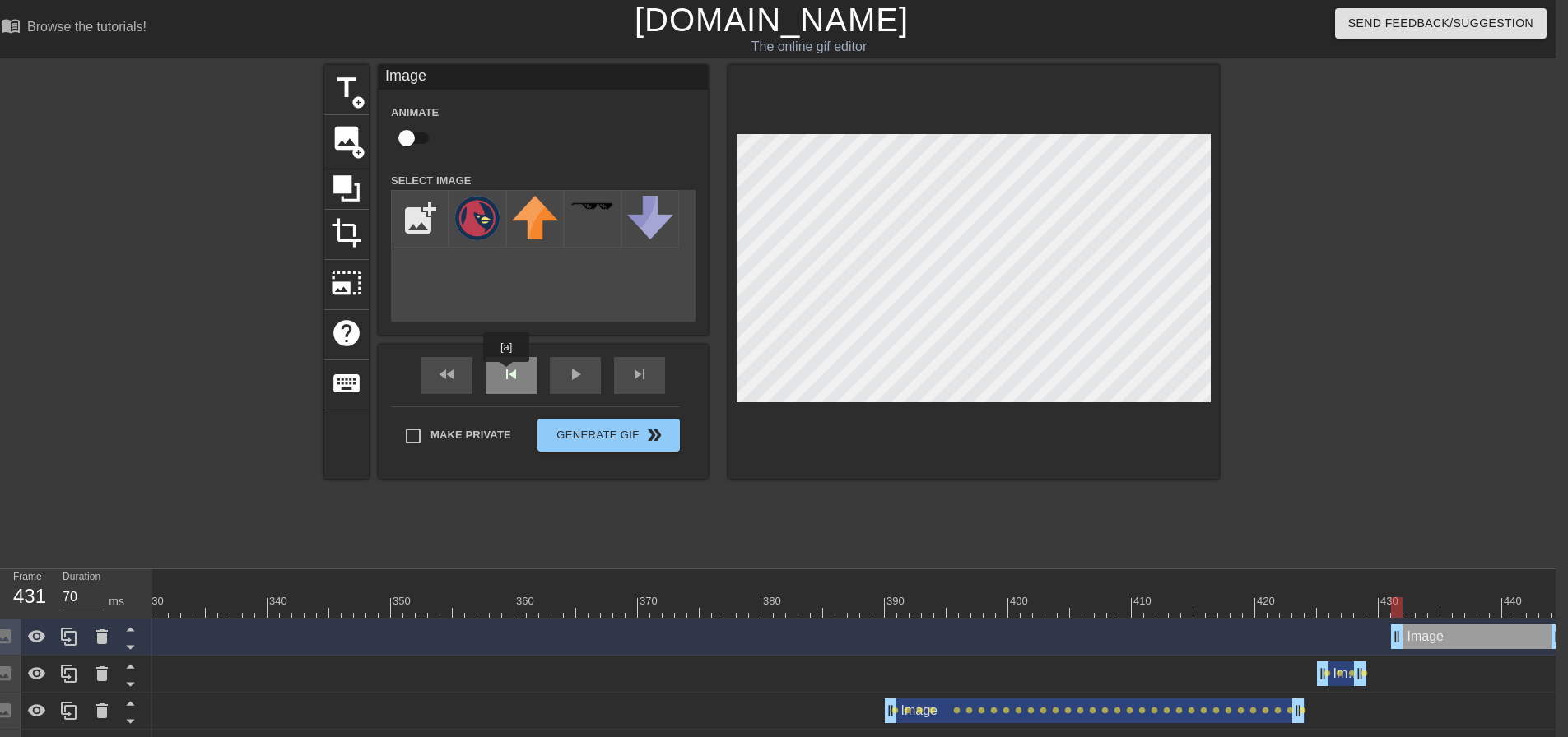
click at [506, 373] on div "skip_previous" at bounding box center [511, 375] width 51 height 37
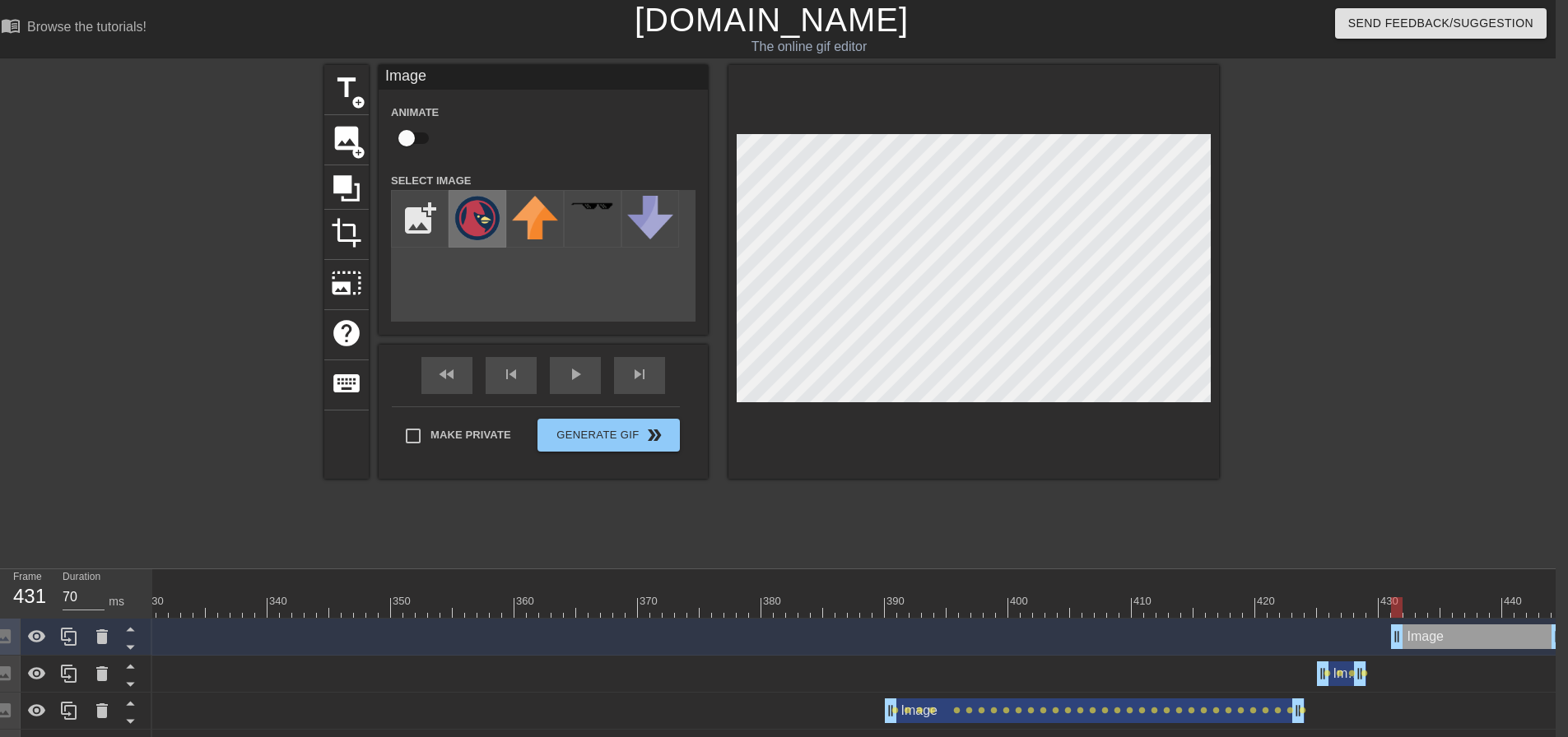
click at [489, 211] on img at bounding box center [477, 218] width 47 height 45
click at [422, 139] on input "checkbox" at bounding box center [406, 138] width 94 height 31
checkbox input "true"
click at [1008, 409] on div at bounding box center [974, 272] width 491 height 414
click at [995, 405] on div at bounding box center [974, 272] width 491 height 414
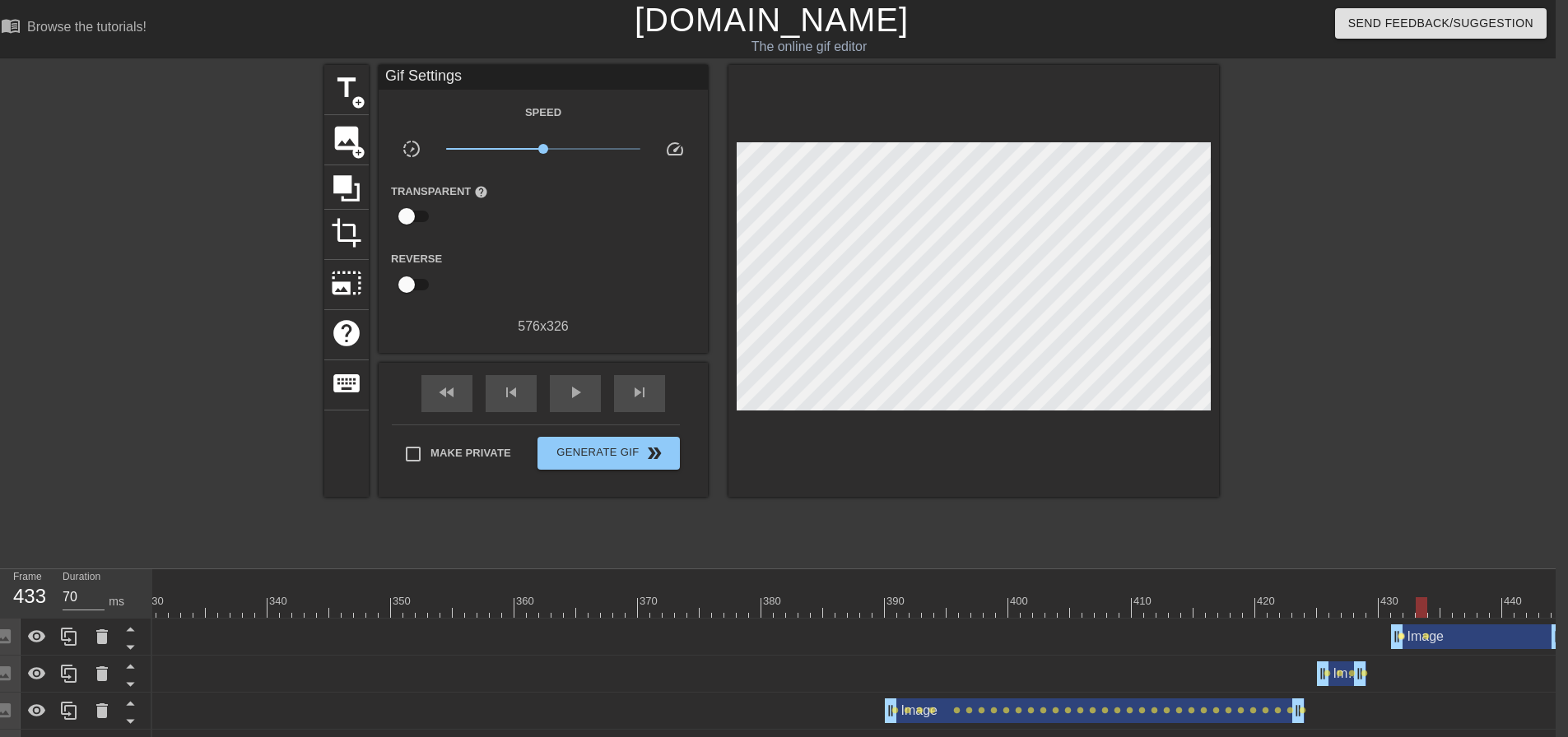
click at [1399, 634] on span "lens" at bounding box center [1401, 637] width 8 height 8
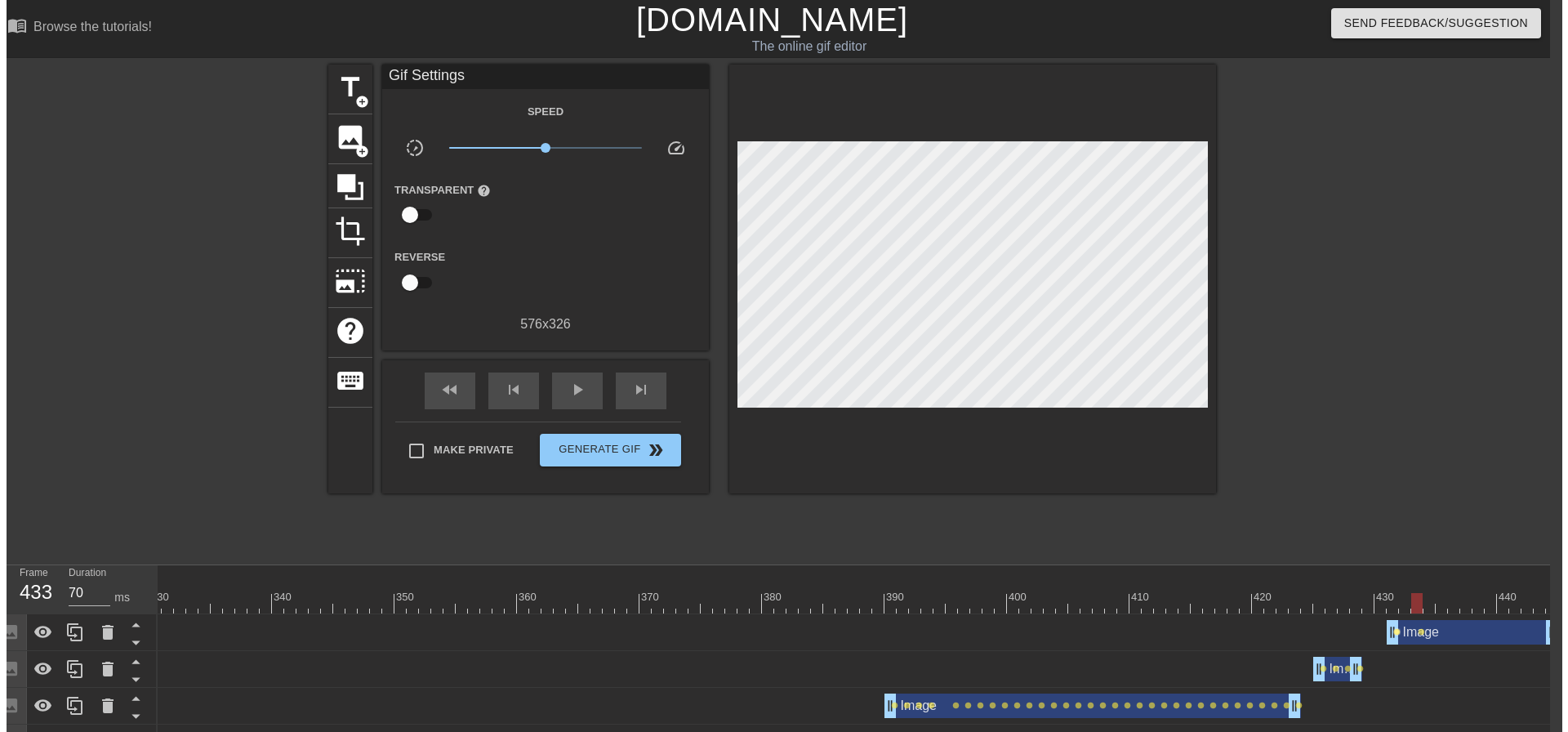
scroll to position [0, 0]
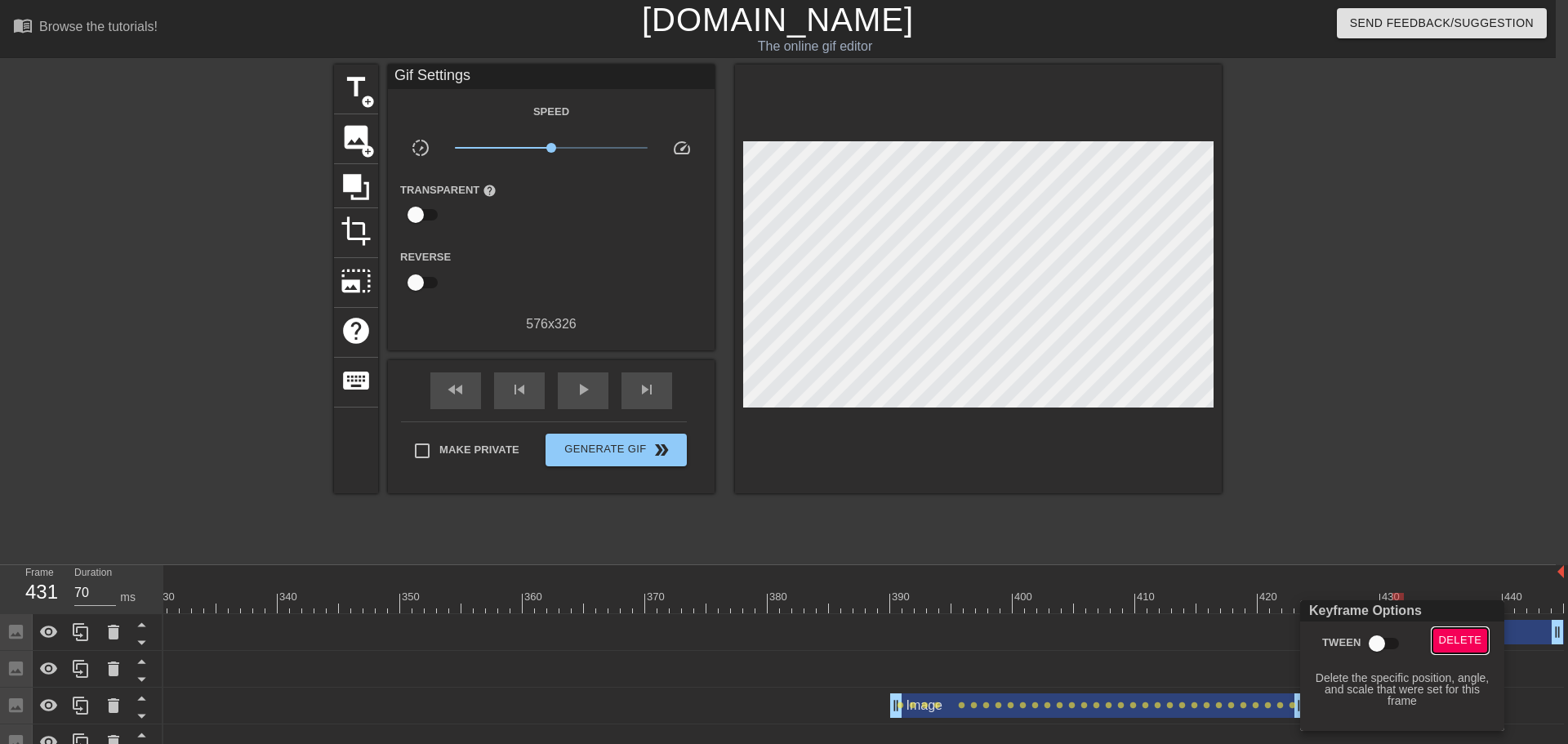
click at [1457, 643] on span "Delete" at bounding box center [1460, 641] width 43 height 19
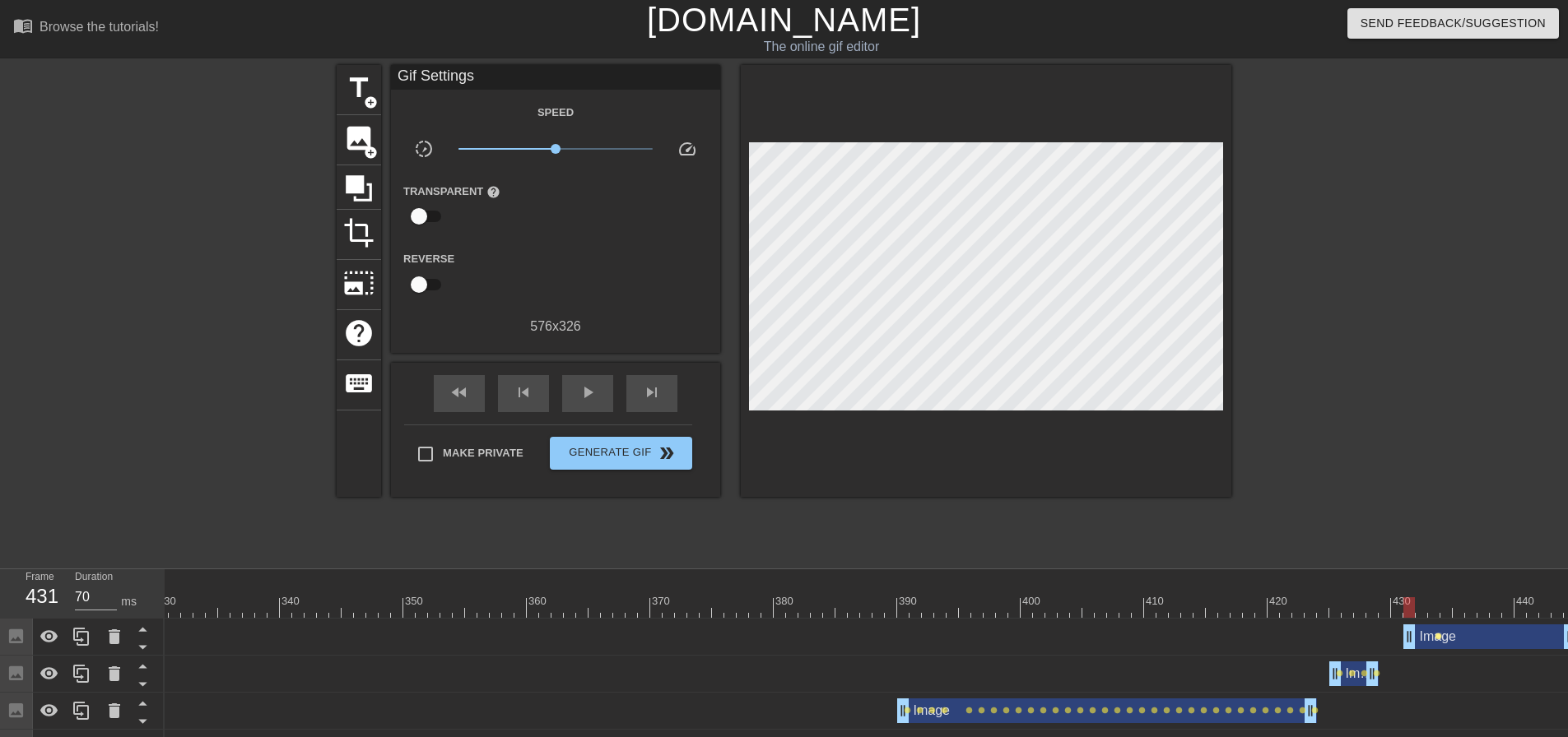
click at [1438, 636] on span "lens" at bounding box center [1438, 637] width 8 height 8
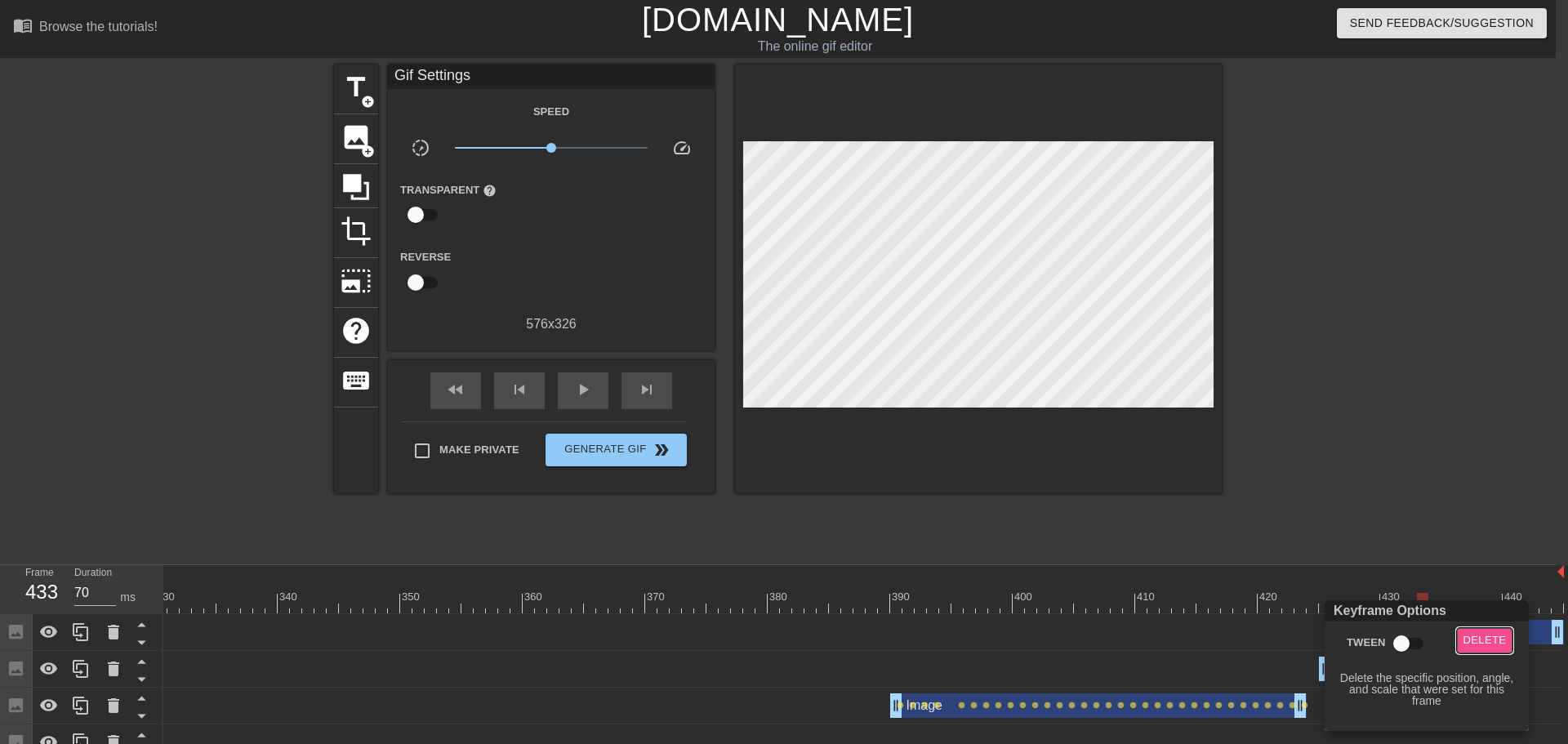
click at [1466, 638] on span "Delete" at bounding box center [1485, 641] width 43 height 19
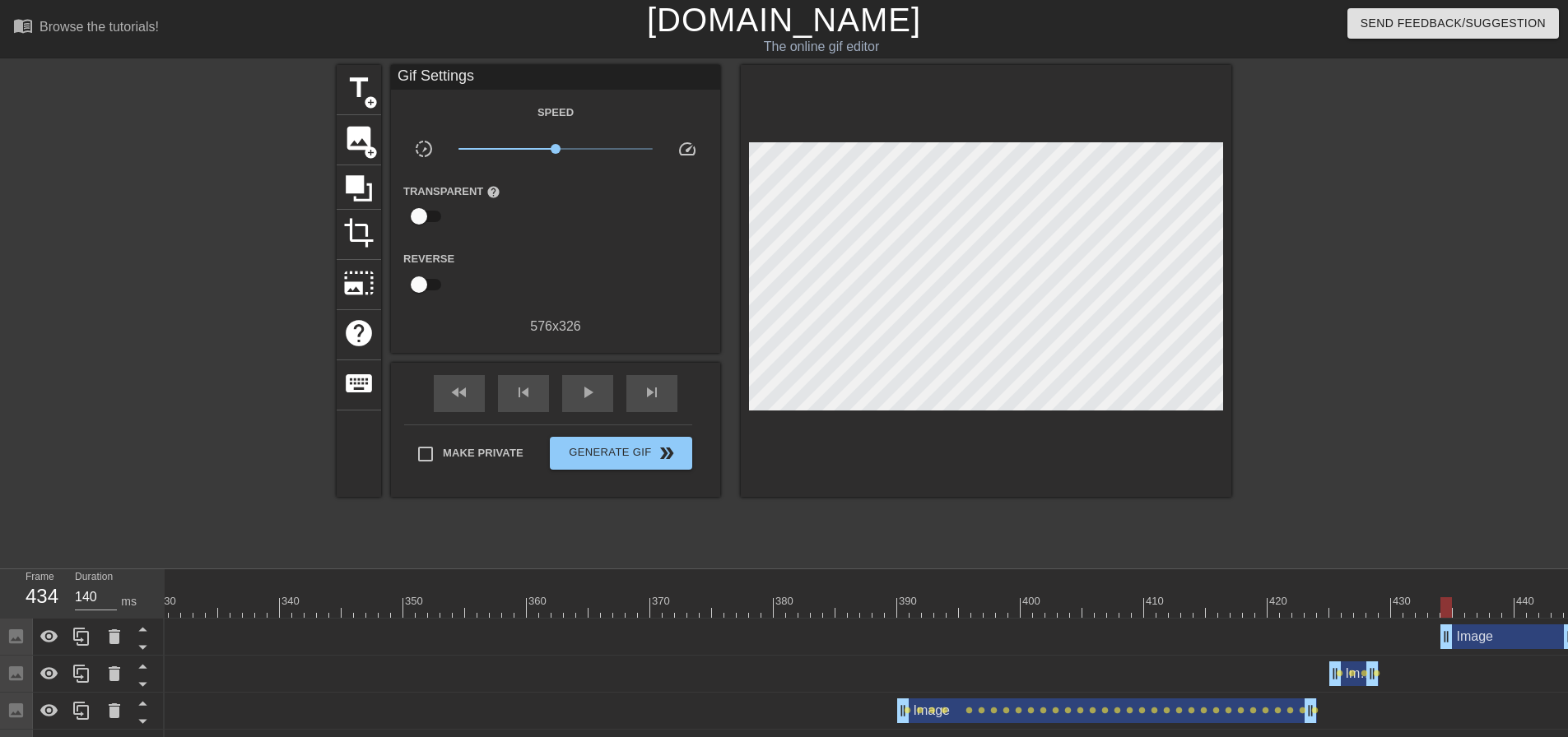
type input "70"
drag, startPoint x: 1409, startPoint y: 639, endPoint x: 1474, endPoint y: 633, distance: 65.3
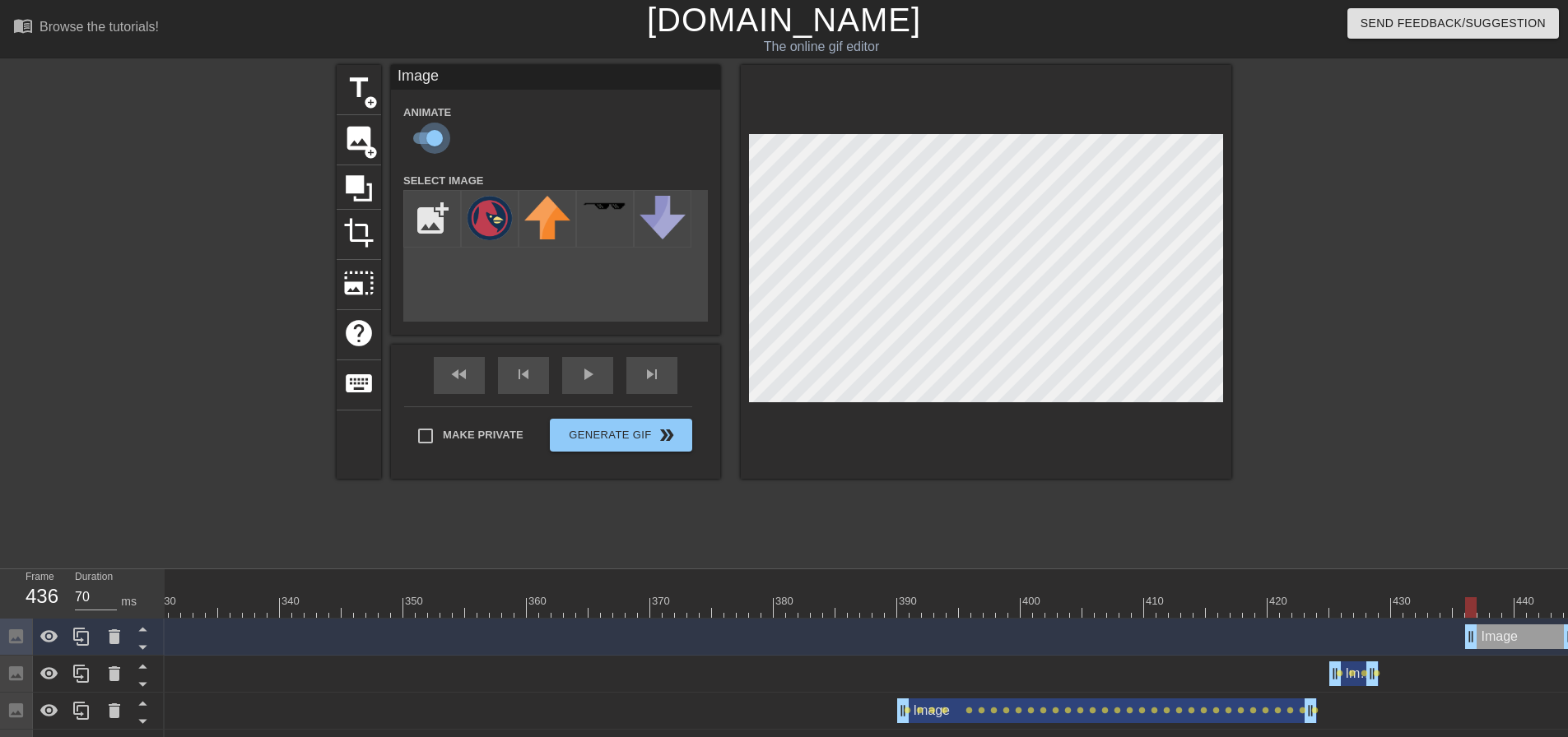
click at [415, 136] on input "checkbox" at bounding box center [434, 138] width 94 height 31
checkbox input "false"
type input "70"
click at [997, 455] on div at bounding box center [986, 272] width 491 height 414
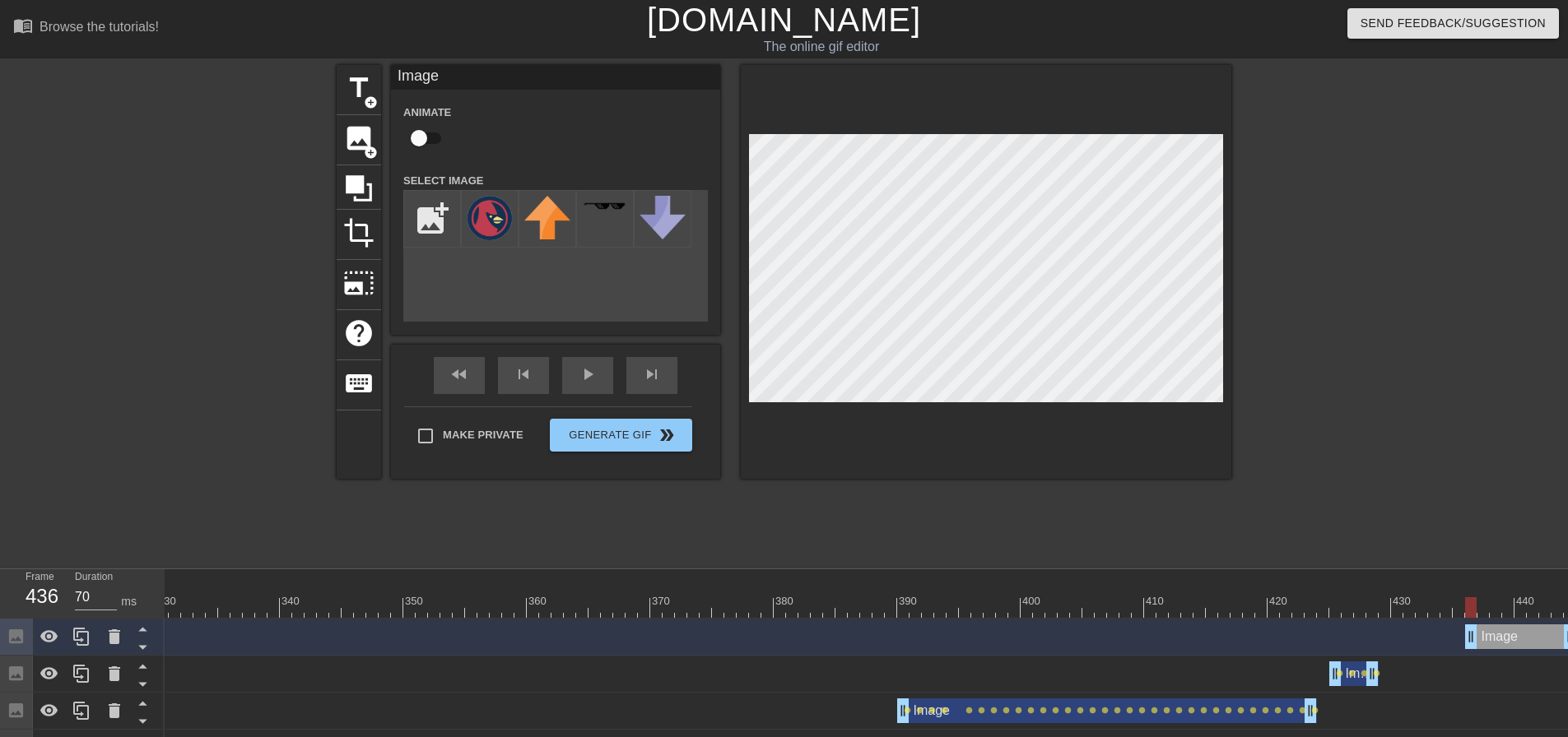
click at [973, 406] on div at bounding box center [986, 272] width 491 height 414
click at [1010, 433] on div at bounding box center [986, 272] width 491 height 414
click at [976, 409] on div at bounding box center [986, 272] width 491 height 414
click at [972, 410] on div at bounding box center [986, 272] width 491 height 414
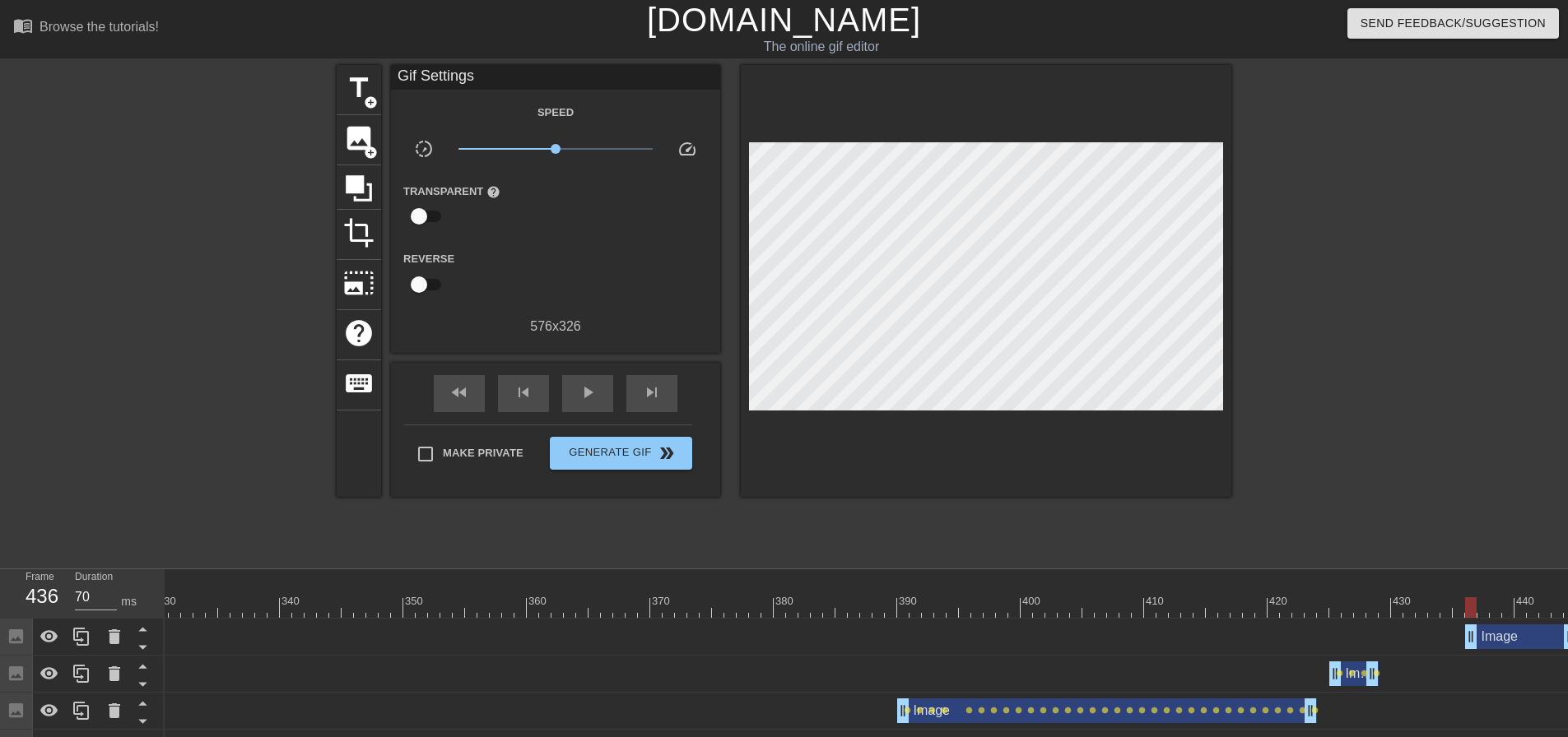
click at [1013, 417] on div at bounding box center [986, 280] width 491 height 432
click at [1467, 590] on div at bounding box center [1470, 595] width 13 height 20
click at [976, 406] on div at bounding box center [986, 280] width 491 height 432
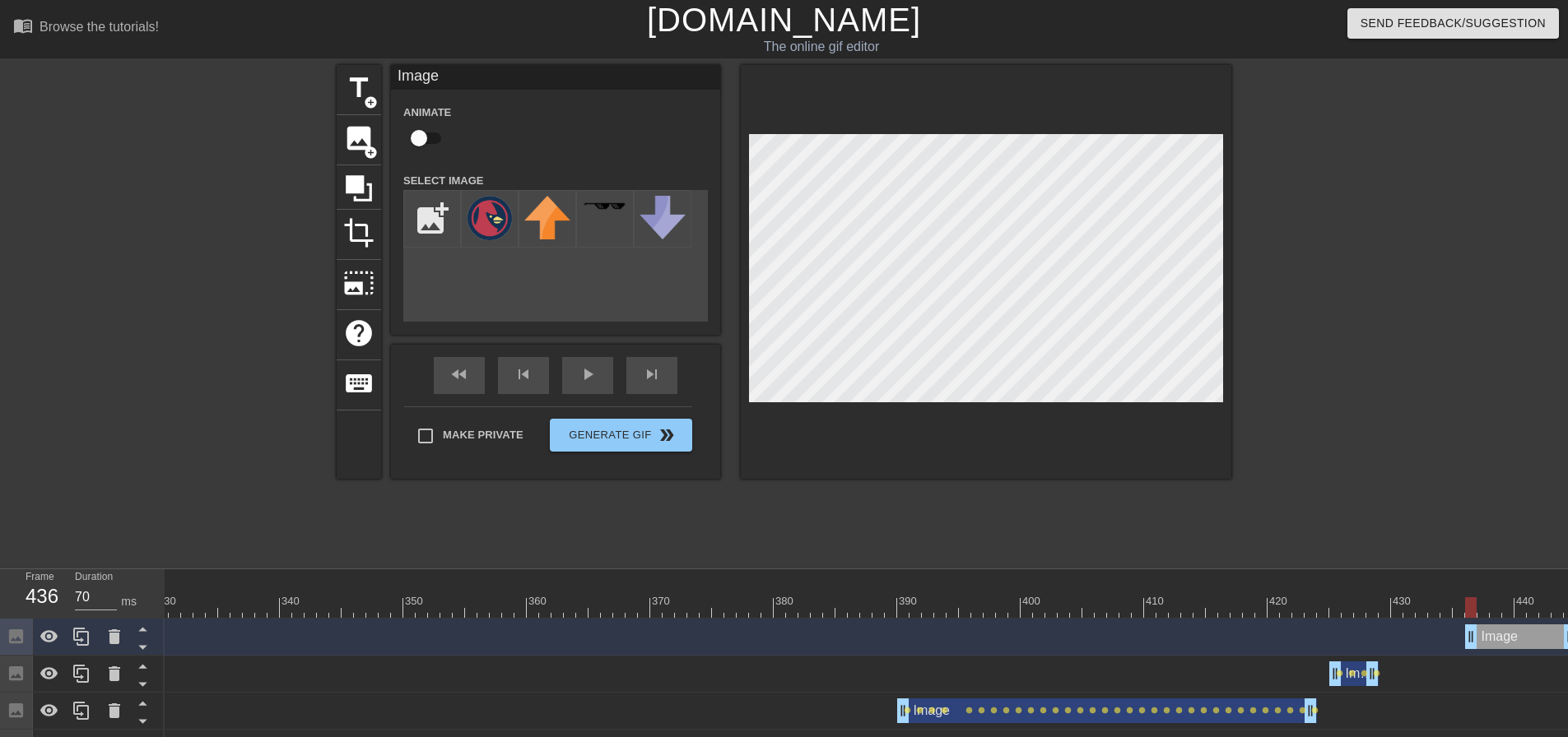
click at [435, 137] on input "checkbox" at bounding box center [419, 138] width 94 height 31
checkbox input "true"
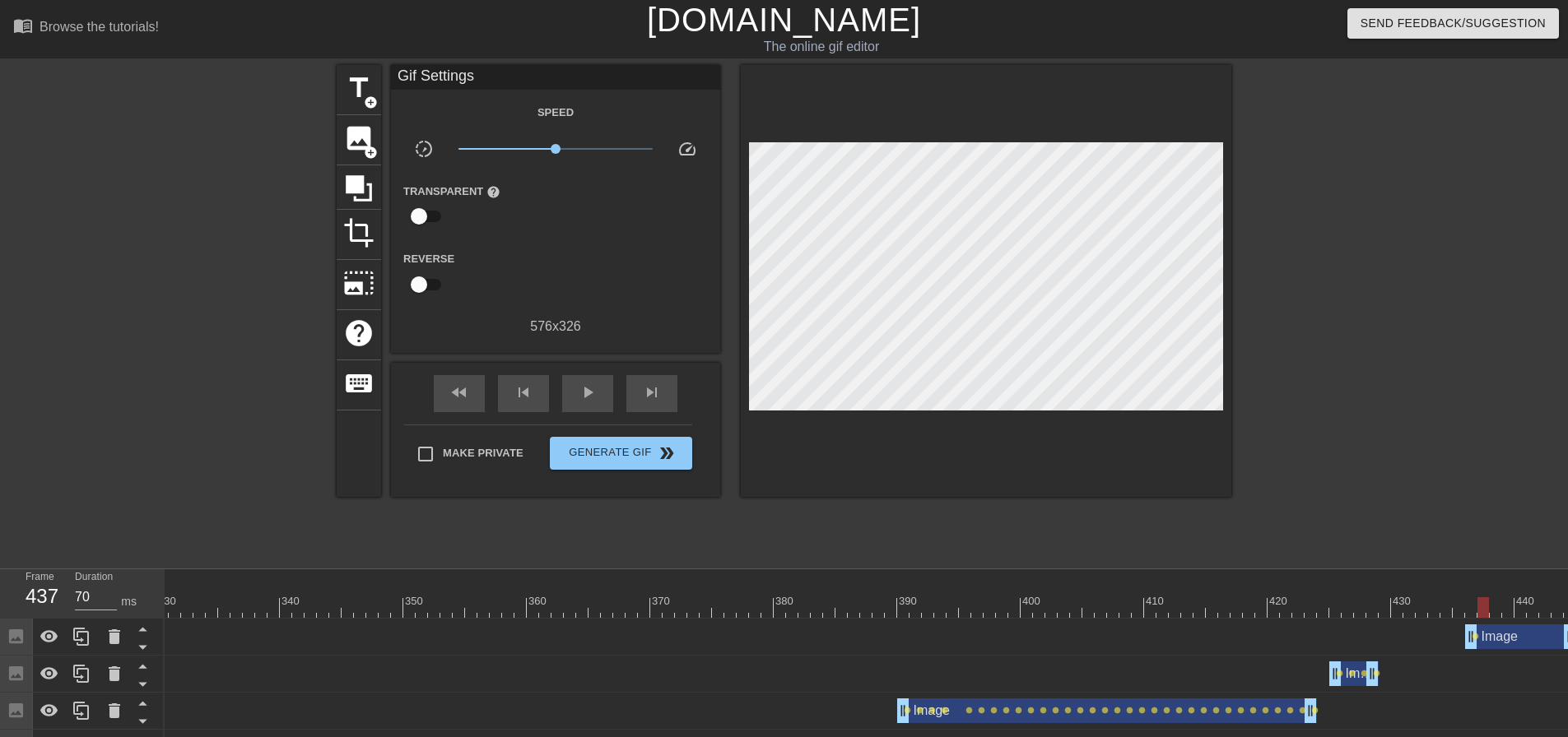
click at [981, 404] on div at bounding box center [986, 280] width 491 height 432
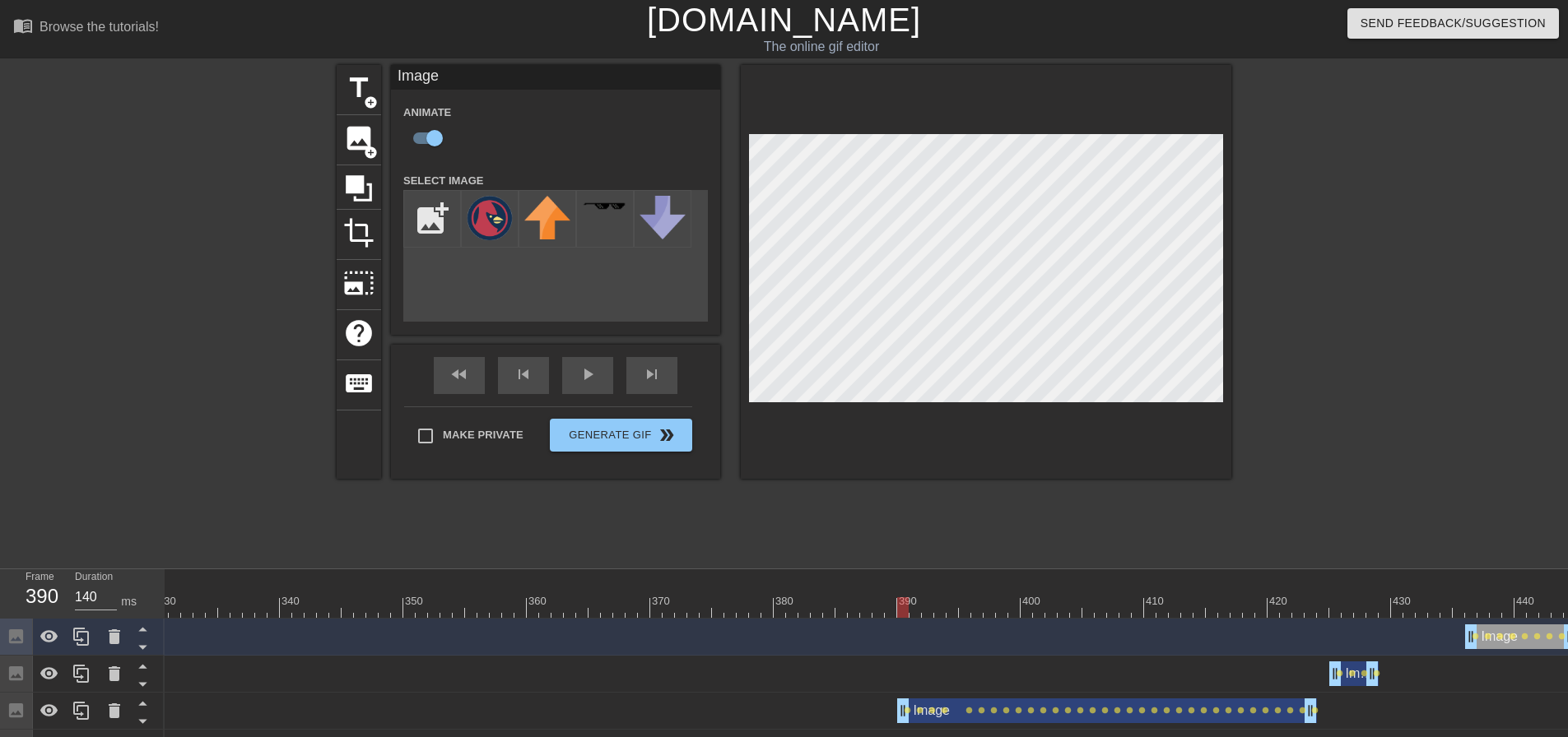
drag, startPoint x: 909, startPoint y: 598, endPoint x: 953, endPoint y: 585, distance: 45.9
click at [584, 378] on div "play_arrow" at bounding box center [588, 375] width 51 height 37
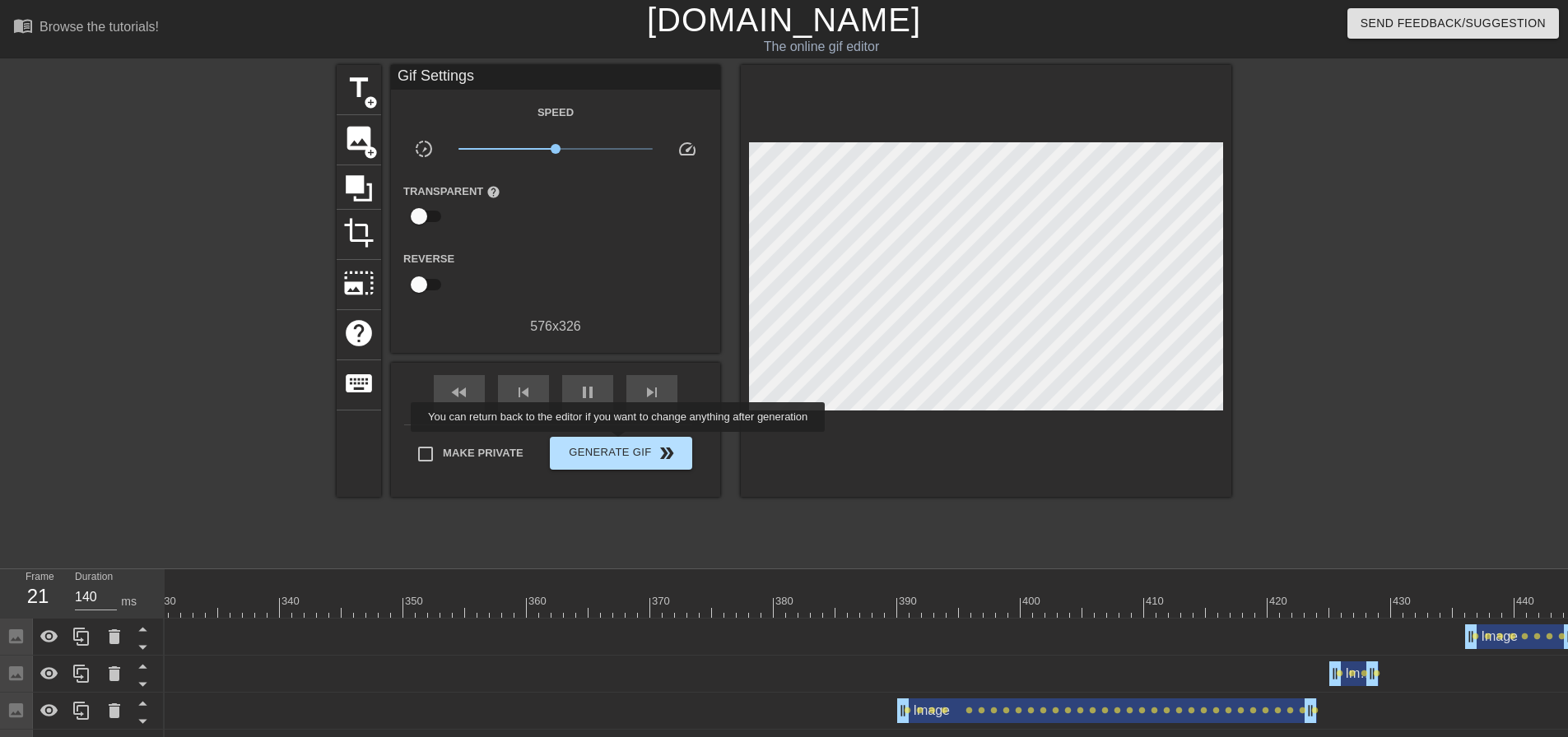
type input "70"
click at [627, 450] on span "Generate Gif double_arrow" at bounding box center [621, 453] width 129 height 19
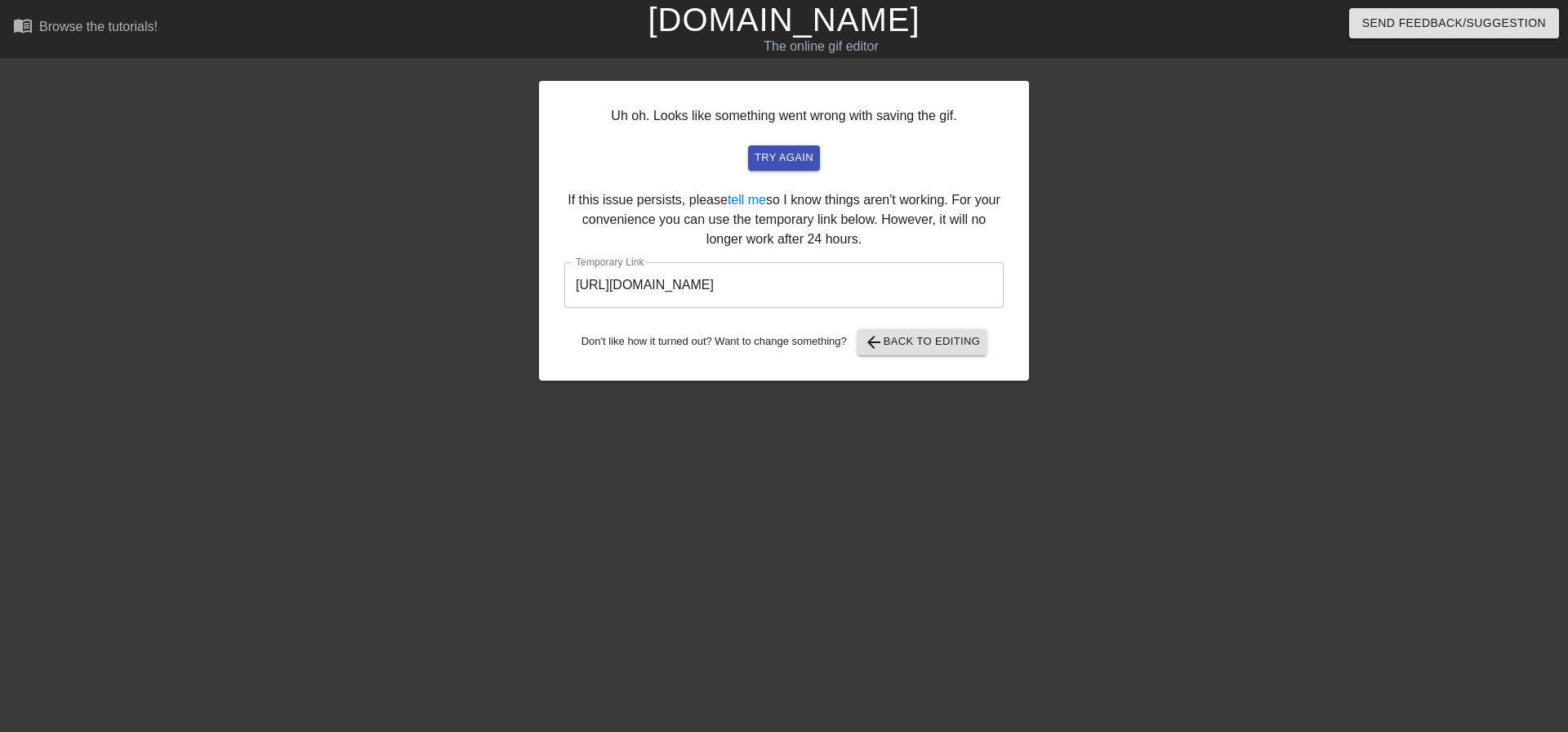
click at [872, 290] on input "[URL][DOMAIN_NAME]" at bounding box center [784, 285] width 440 height 46
click at [873, 290] on input "[URL][DOMAIN_NAME]" at bounding box center [784, 285] width 440 height 46
